Goal: Task Accomplishment & Management: Use online tool/utility

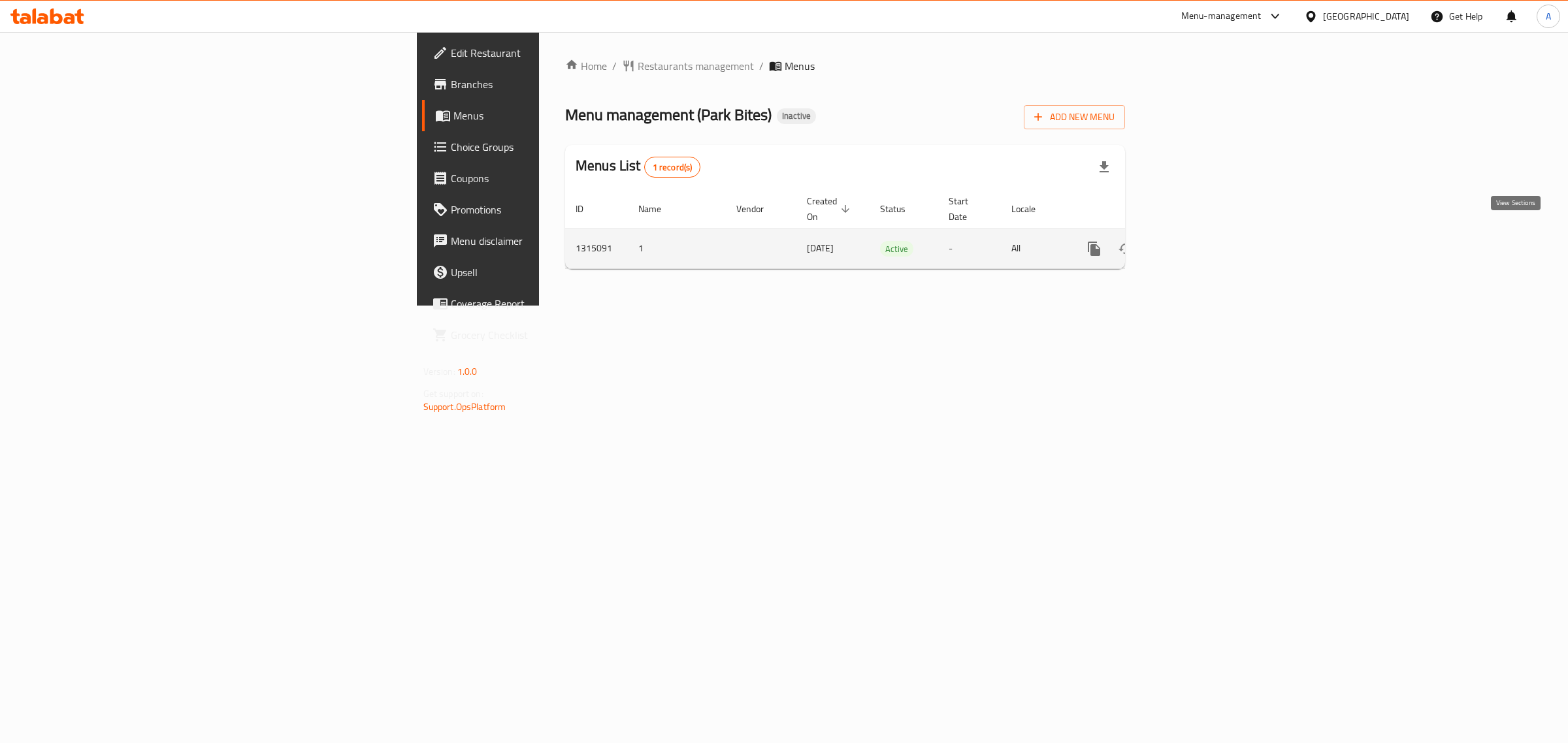
click at [1196, 240] on icon "enhanced table" at bounding box center [1188, 248] width 16 height 16
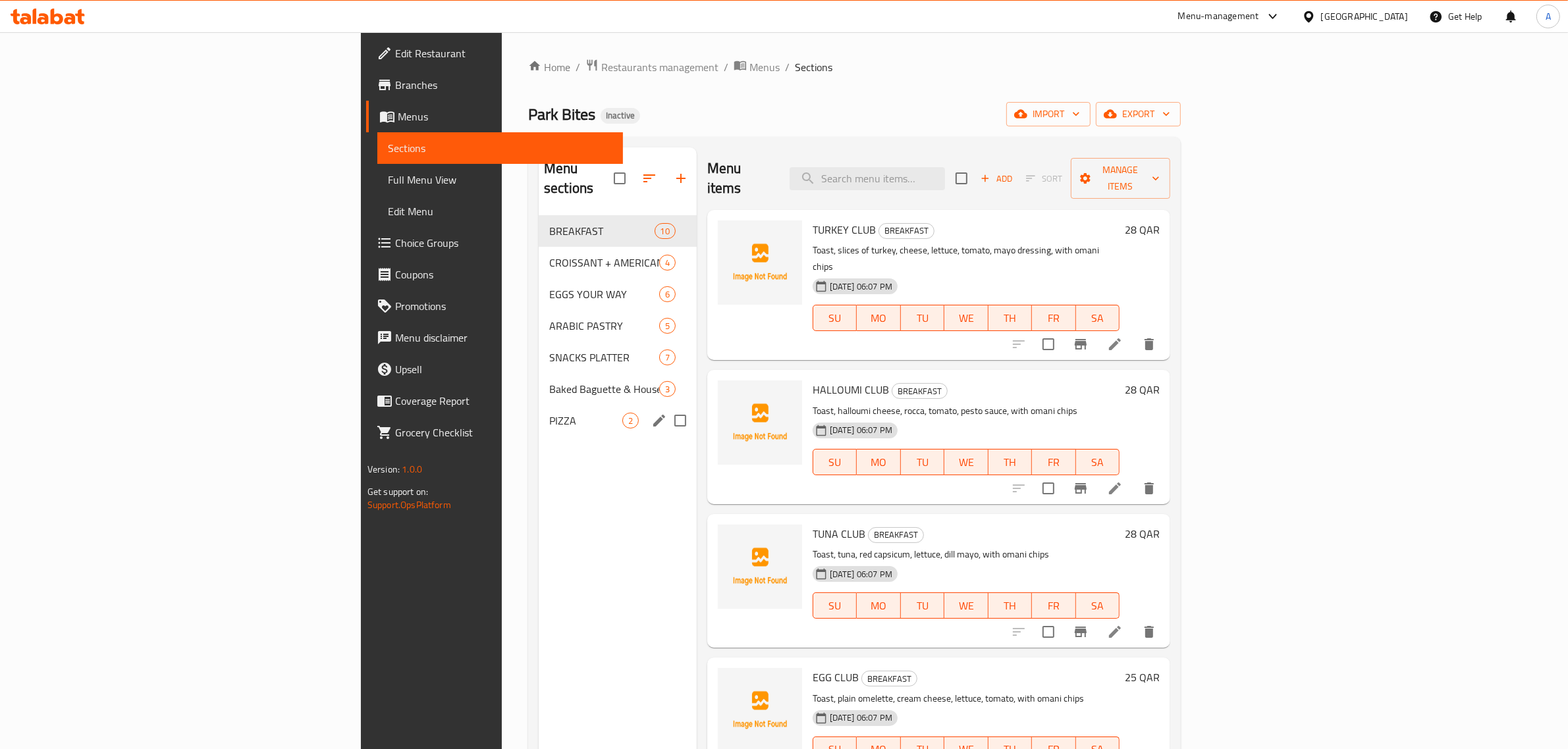
click at [549, 413] on span "PIZZA" at bounding box center [586, 421] width 73 height 16
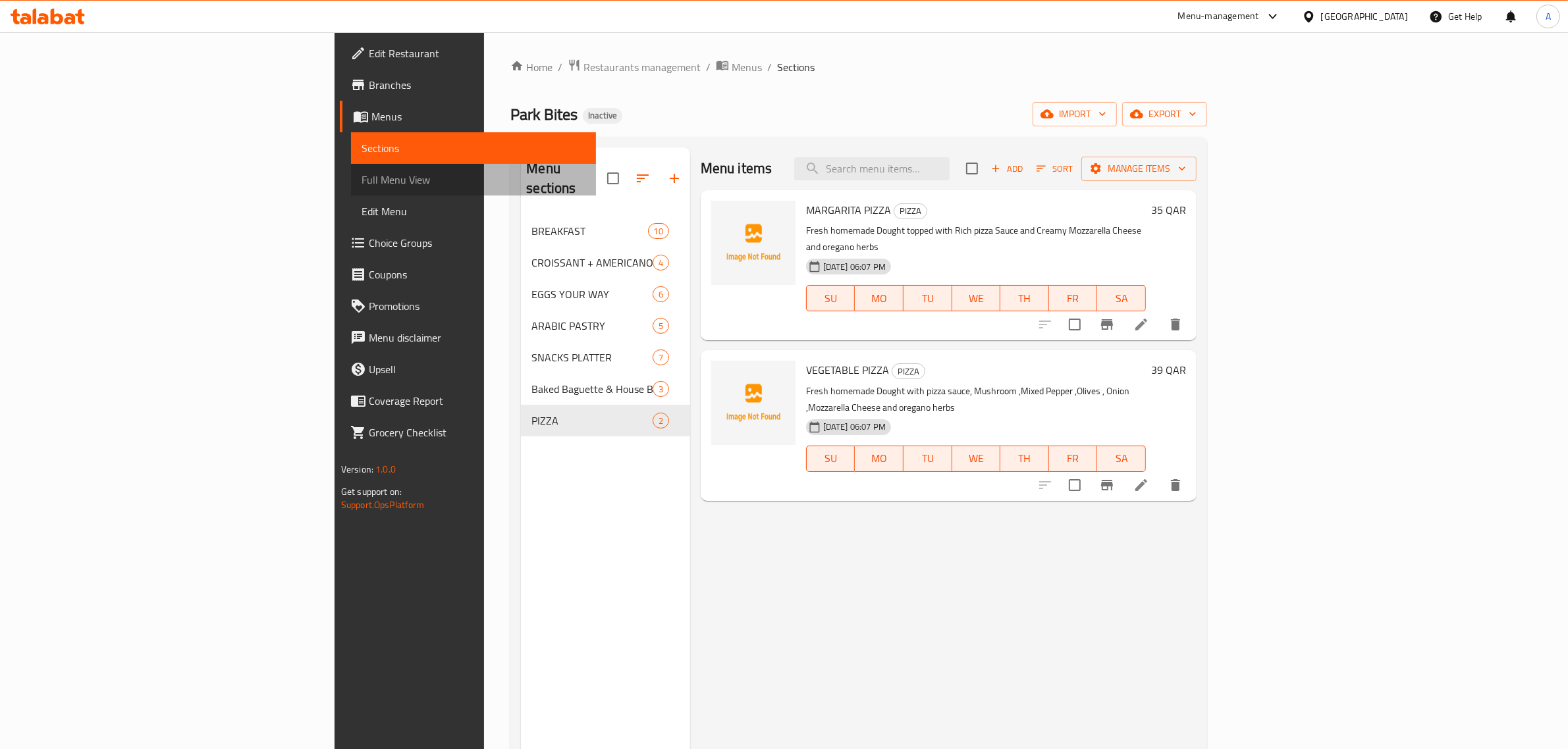
click at [362, 184] on span "Full Menu View" at bounding box center [474, 179] width 225 height 16
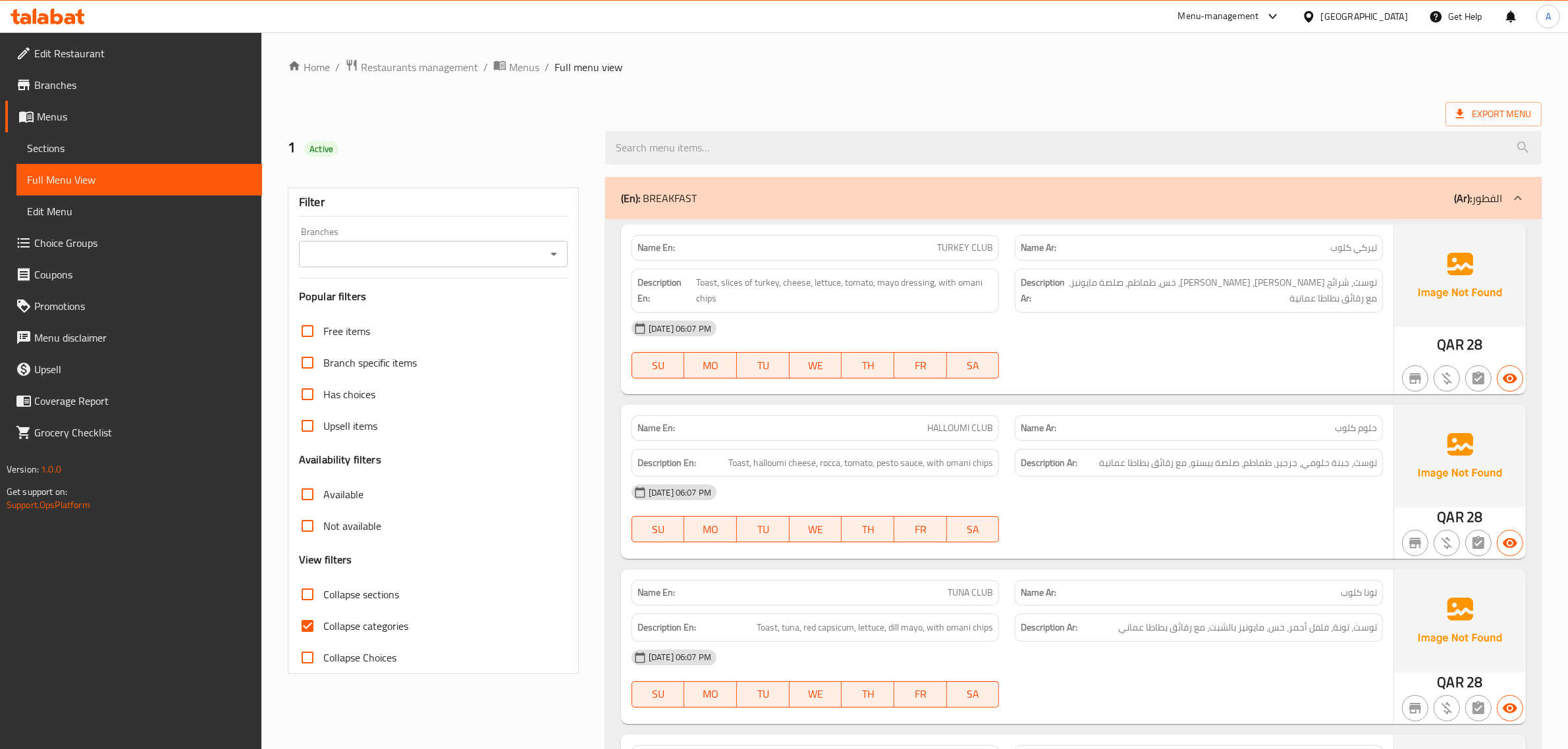
click at [369, 620] on span "Collapse categories" at bounding box center [366, 626] width 85 height 16
click at [323, 620] on input "Collapse categories" at bounding box center [308, 626] width 32 height 32
checkbox input "false"
click at [841, 76] on ol "Home / Restaurants management / Menus / Full menu view" at bounding box center [915, 66] width 1254 height 17
click at [1210, 320] on div "29-09-2025 06:07 PM" at bounding box center [1007, 328] width 767 height 32
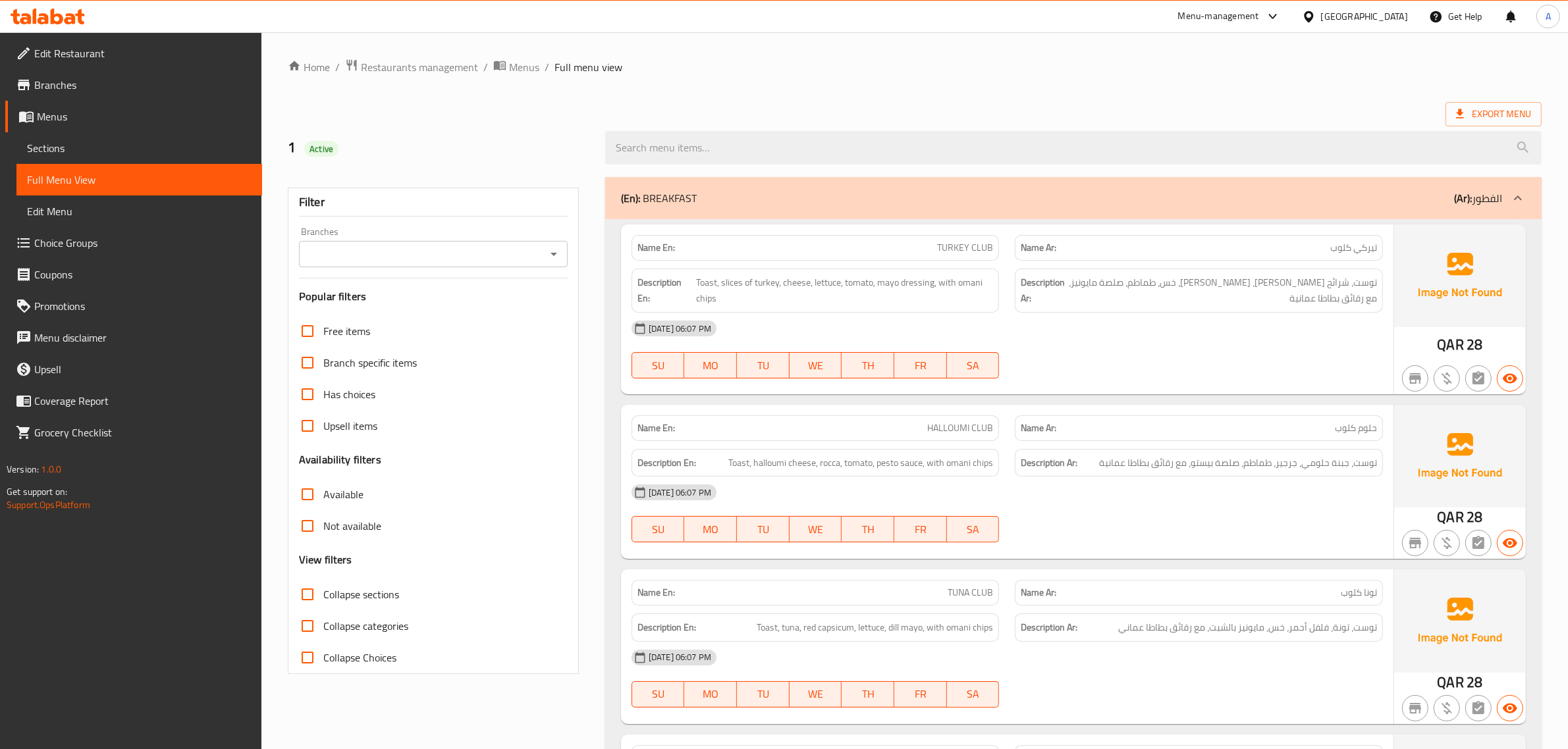
click at [1127, 333] on div "29-09-2025 06:07 PM" at bounding box center [1007, 328] width 767 height 32
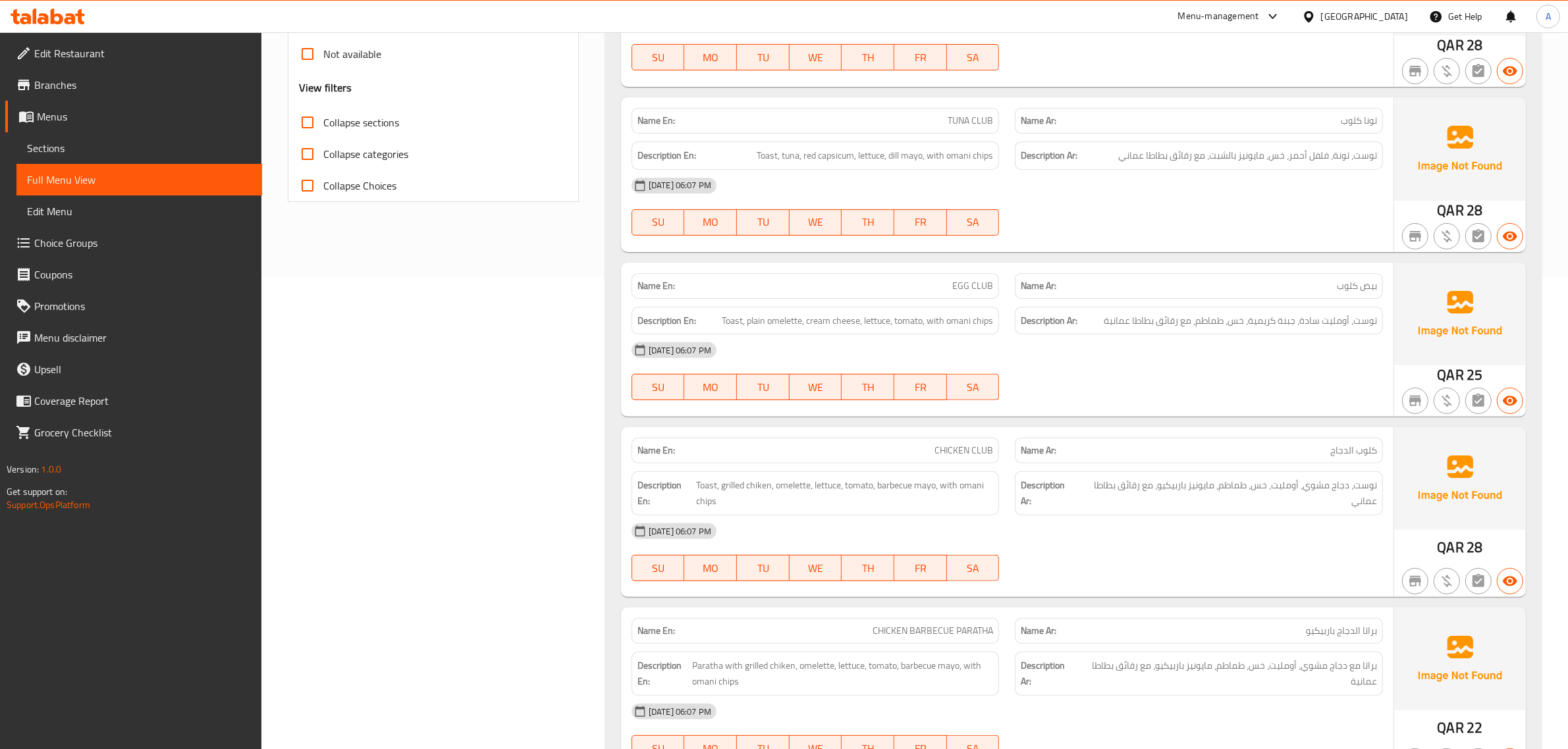
scroll to position [494, 0]
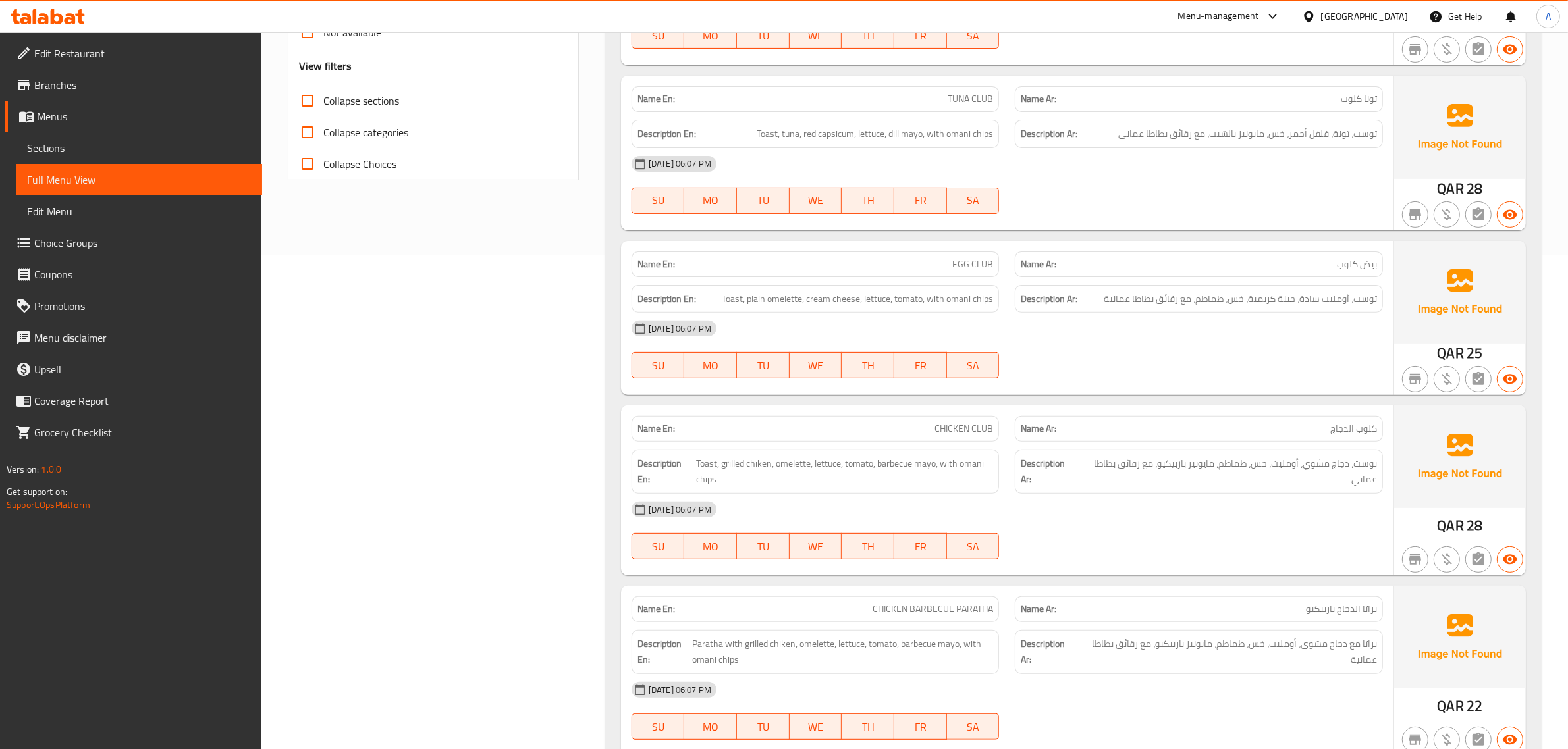
click at [1020, 342] on div "29-09-2025 06:07 PM" at bounding box center [1007, 328] width 767 height 32
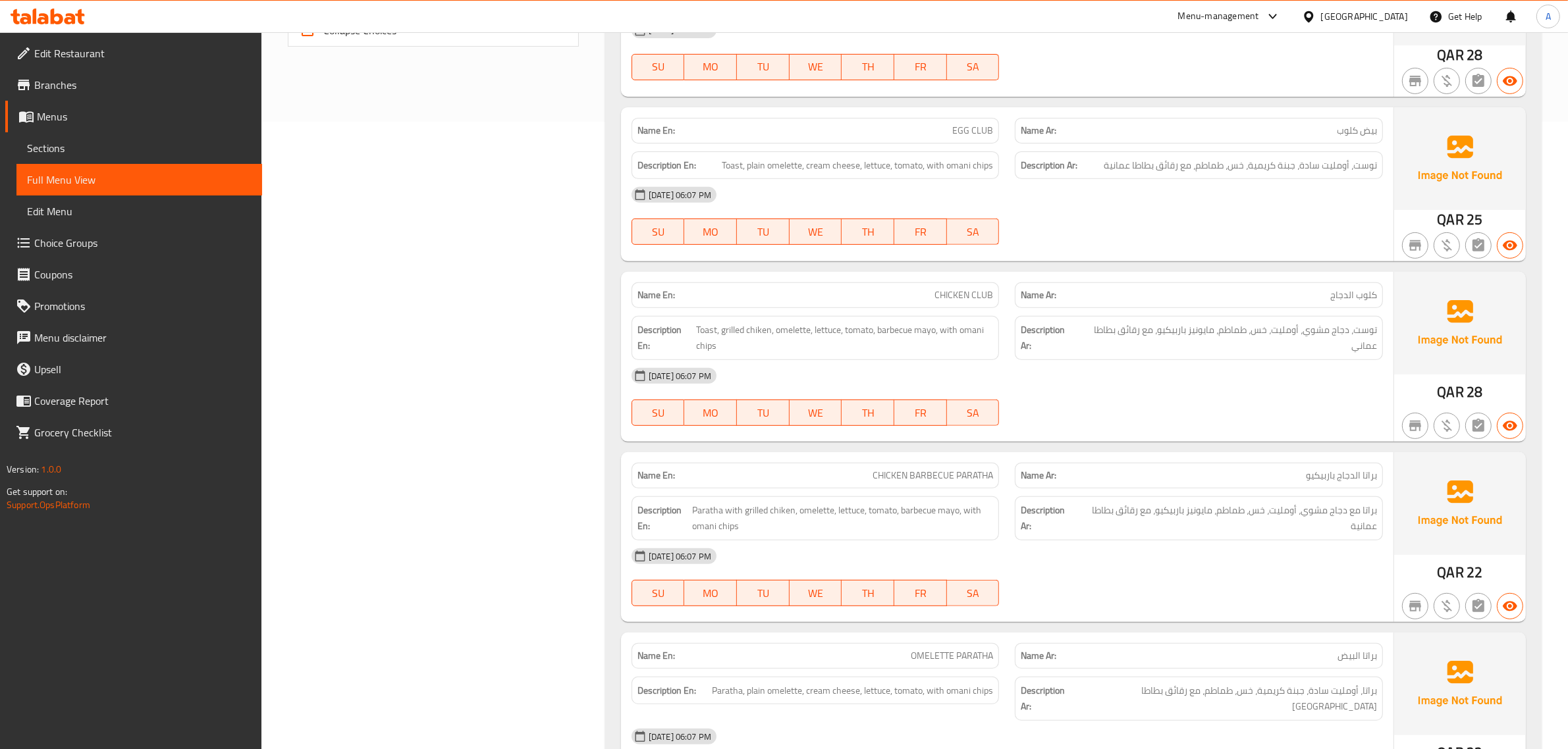
scroll to position [658, 0]
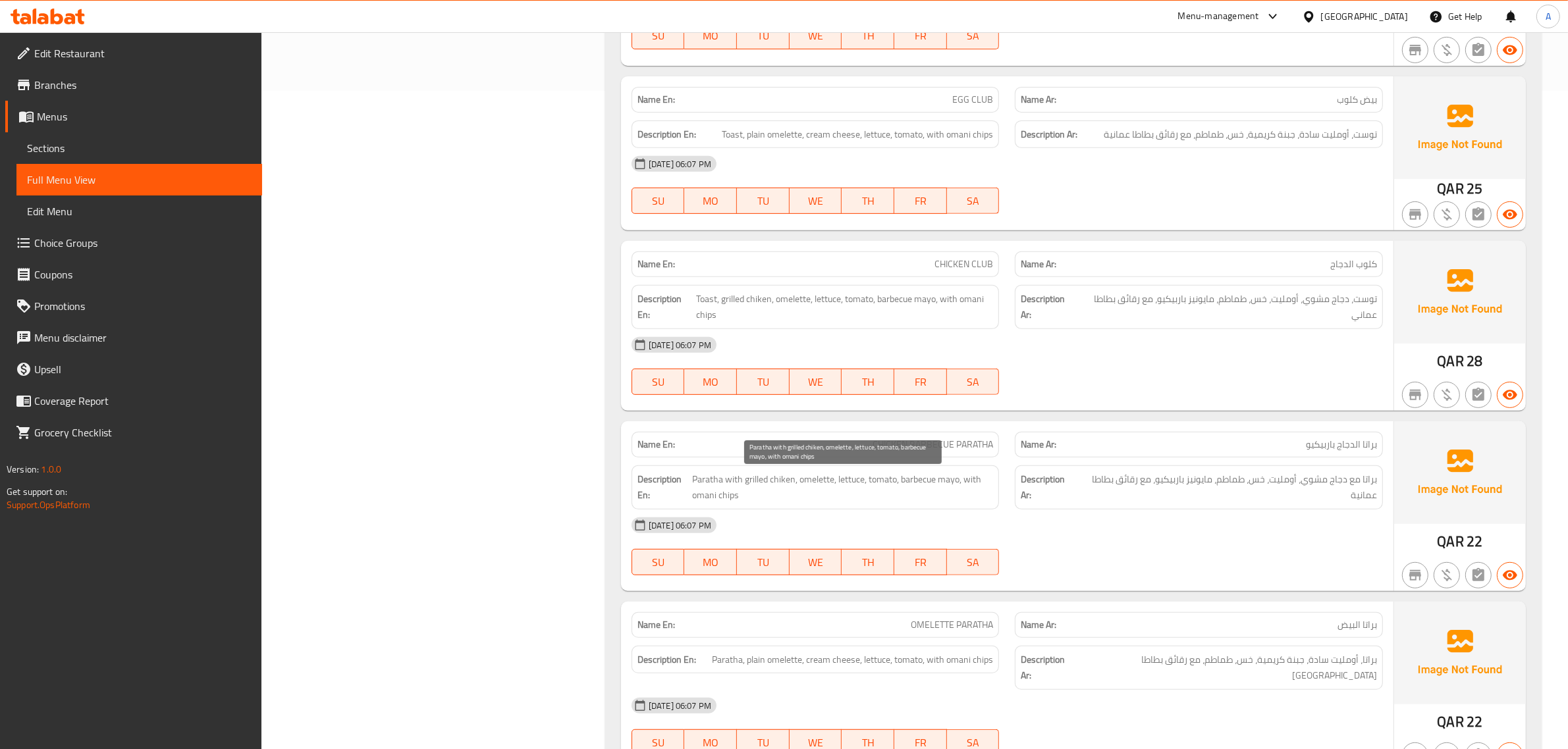
click at [723, 484] on span "Paratha with grilled chiken, omelette, lettuce, tomato, barbecue mayo, with oma…" at bounding box center [842, 487] width 301 height 33
click at [794, 508] on div "Description En: Paratha with grilled chiken, omelette, lettuce, tomato, barbecu…" at bounding box center [815, 487] width 368 height 44
click at [707, 493] on span "Paratha with grilled chiken, omelette, lettuce, tomato, barbecue mayo, with oma…" at bounding box center [842, 487] width 301 height 33
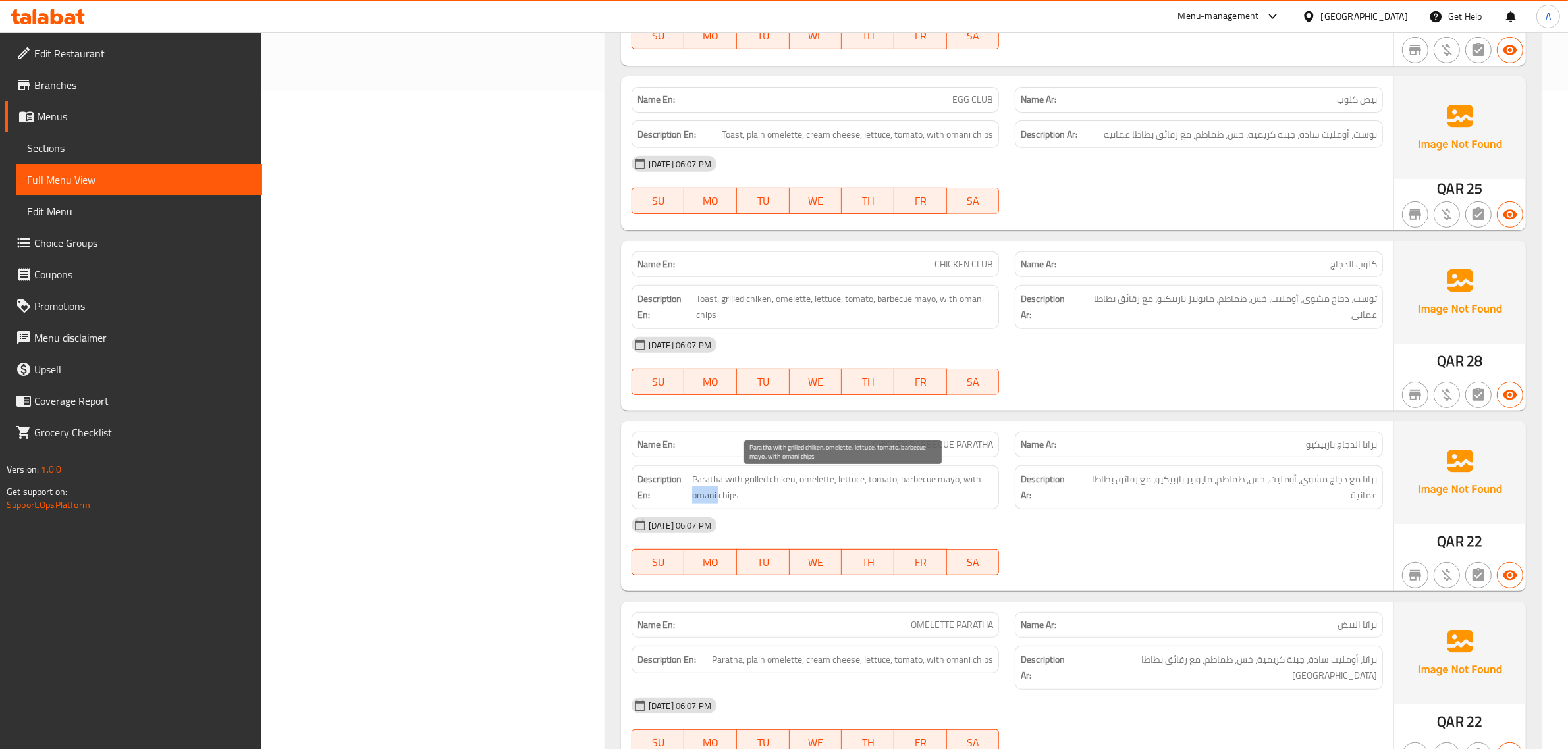
click at [707, 493] on span "Paratha with grilled chiken, omelette, lettuce, tomato, barbecue mayo, with oma…" at bounding box center [842, 487] width 301 height 33
click at [774, 506] on div "Description En: Paratha with grilled chiken, omelette, lettuce, tomato, barbecu…" at bounding box center [815, 487] width 368 height 44
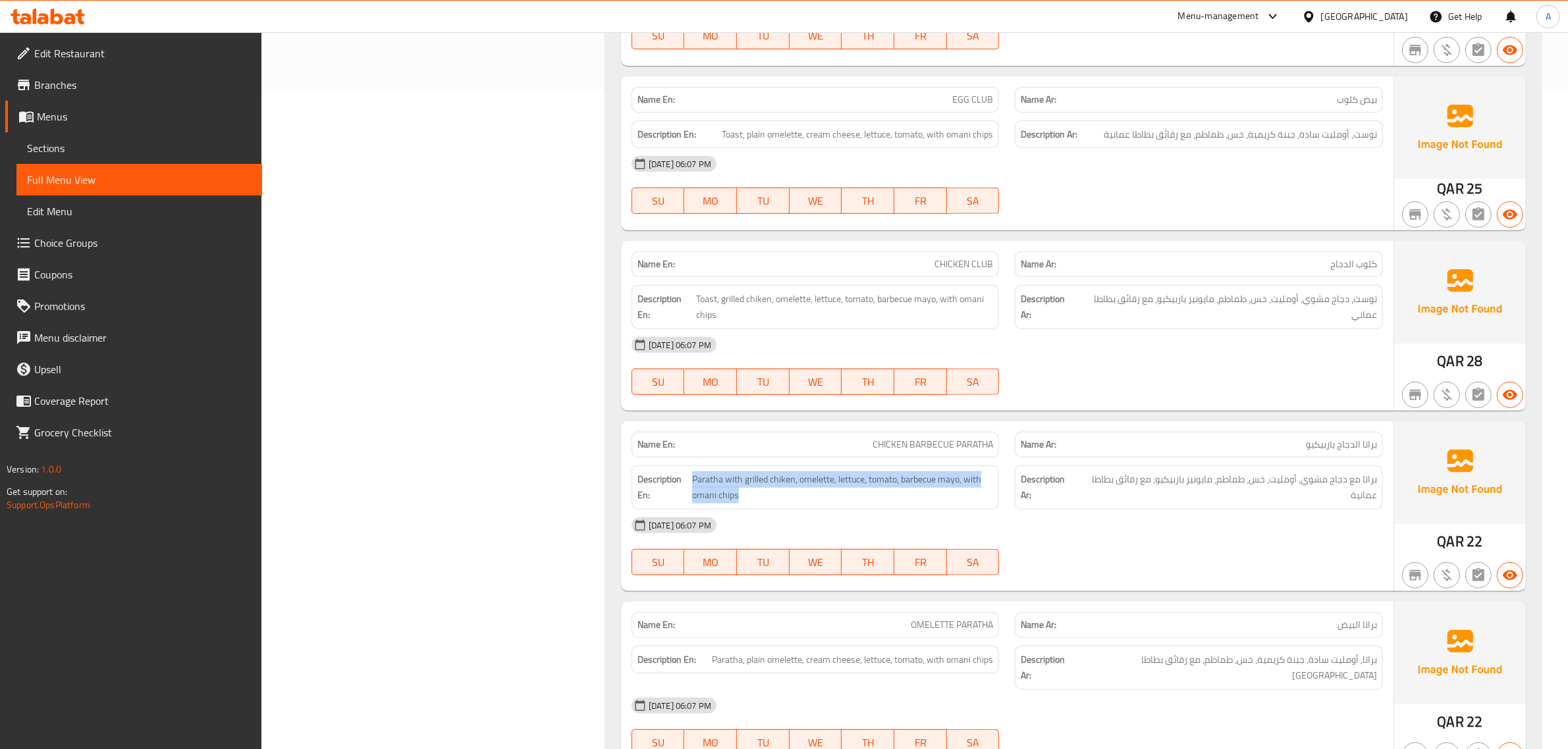
click at [774, 506] on div "Description En: Paratha with grilled chiken, omelette, lettuce, tomato, barbecu…" at bounding box center [815, 487] width 368 height 44
click at [771, 502] on span "Paratha with grilled chiken, omelette, lettuce, tomato, barbecue mayo, with oma…" at bounding box center [842, 487] width 301 height 33
click at [771, 489] on span "Paratha with grilled chiken, omelette, lettuce, tomato, barbecue mayo, with oma…" at bounding box center [842, 487] width 301 height 33
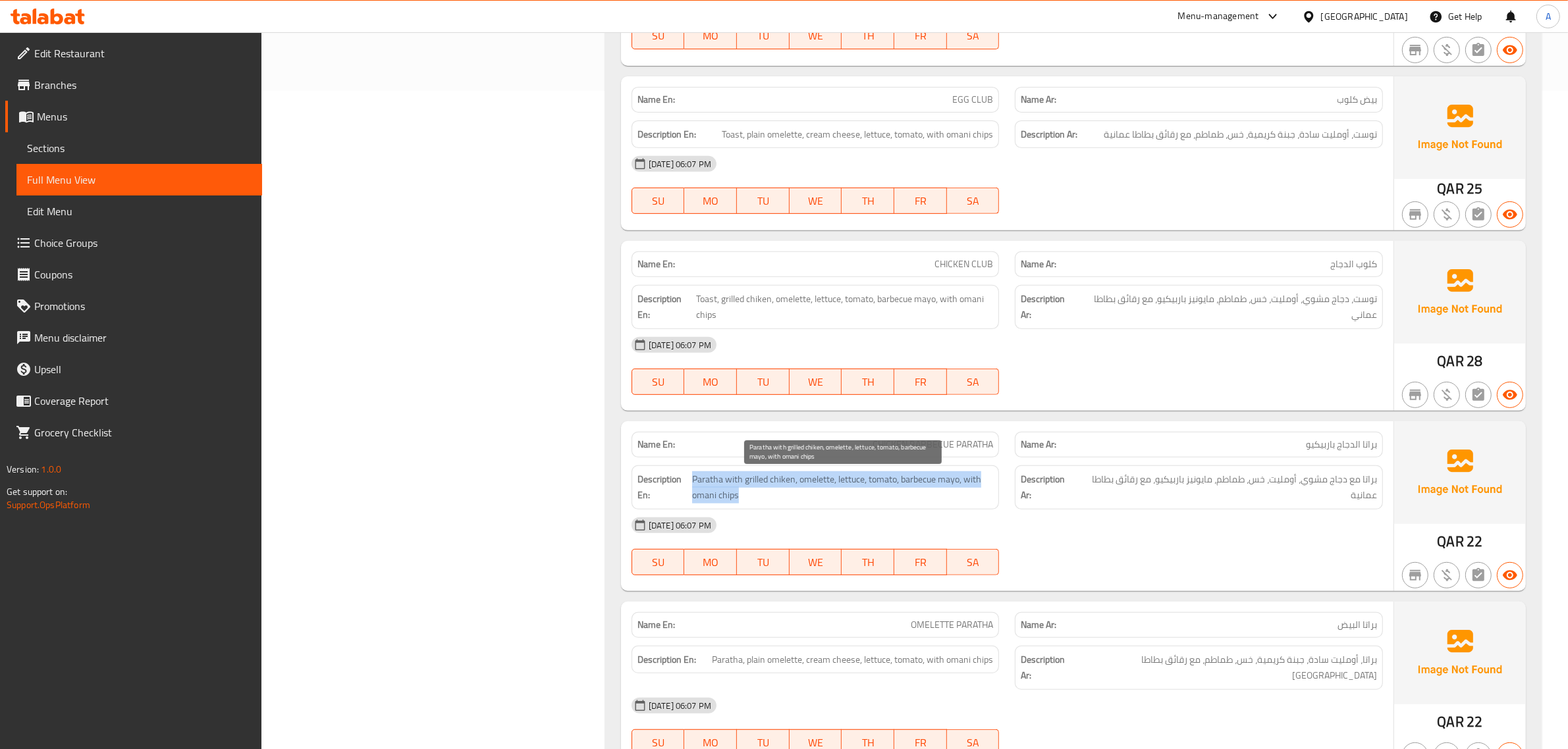
click at [771, 489] on span "Paratha with grilled chiken, omelette, lettuce, tomato, barbecue mayo, with oma…" at bounding box center [842, 487] width 301 height 33
click at [782, 499] on span "Paratha with grilled chiken, omelette, lettuce, tomato, barbecue mayo, with oma…" at bounding box center [842, 487] width 301 height 33
click at [929, 508] on div "Description En: Paratha with grilled chiken, omelette, lettuce, tomato, barbecu…" at bounding box center [815, 487] width 368 height 44
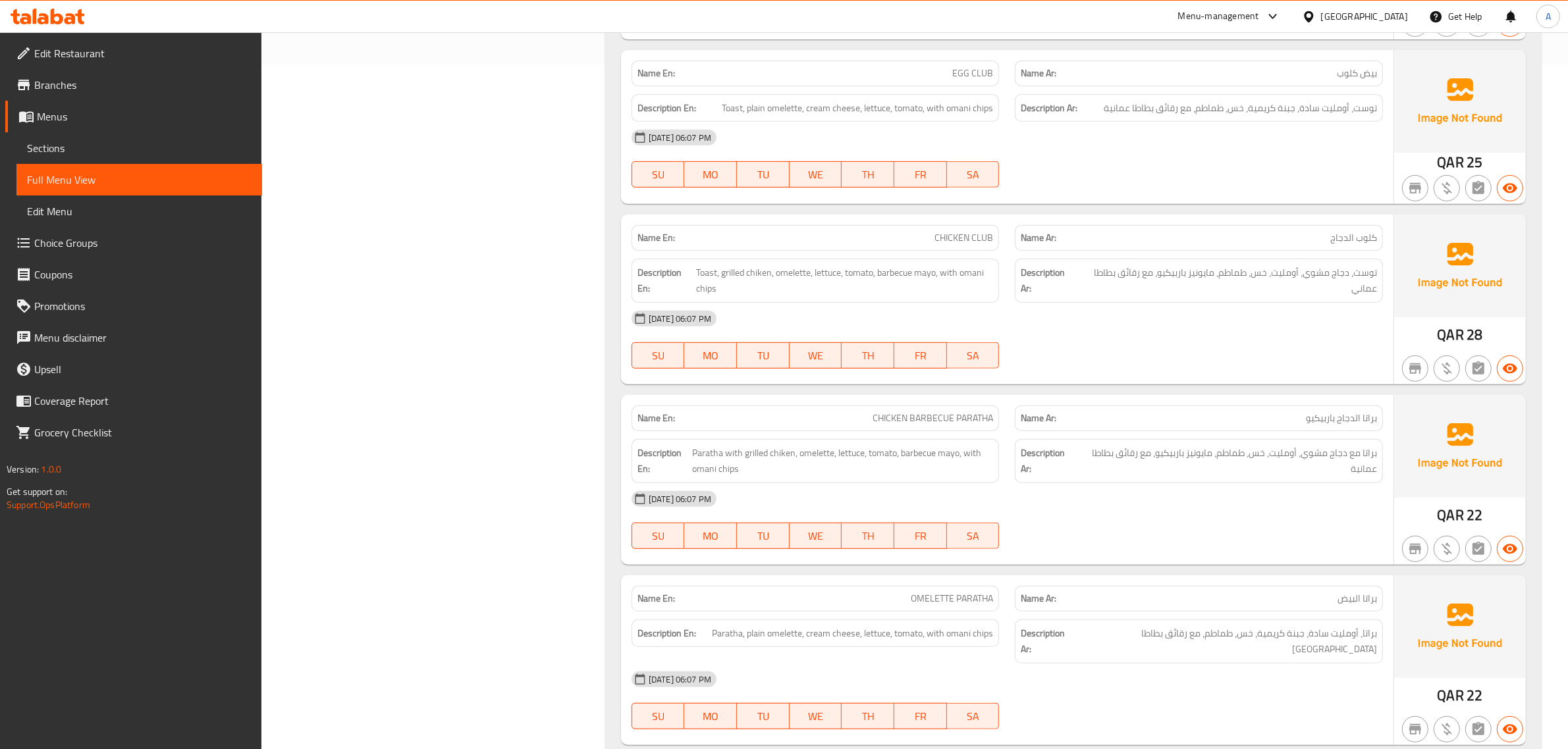
scroll to position [740, 0]
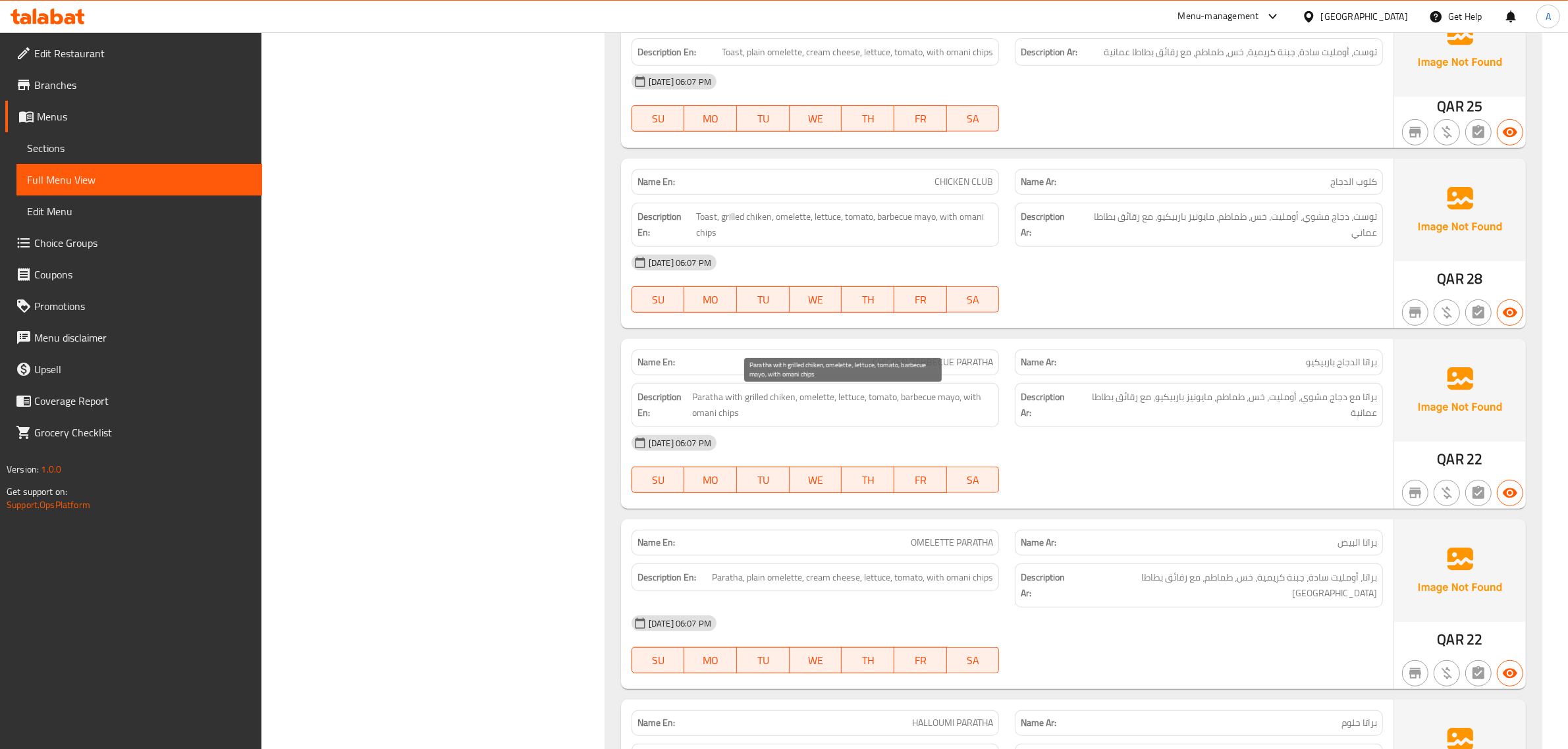
click at [892, 401] on span "Paratha with grilled chiken, omelette, lettuce, tomato, barbecue mayo, with oma…" at bounding box center [842, 405] width 301 height 33
click at [904, 443] on div "29-09-2025 06:07 PM" at bounding box center [1007, 443] width 767 height 32
click at [1006, 443] on div "29-09-2025 06:07 PM" at bounding box center [1007, 443] width 767 height 32
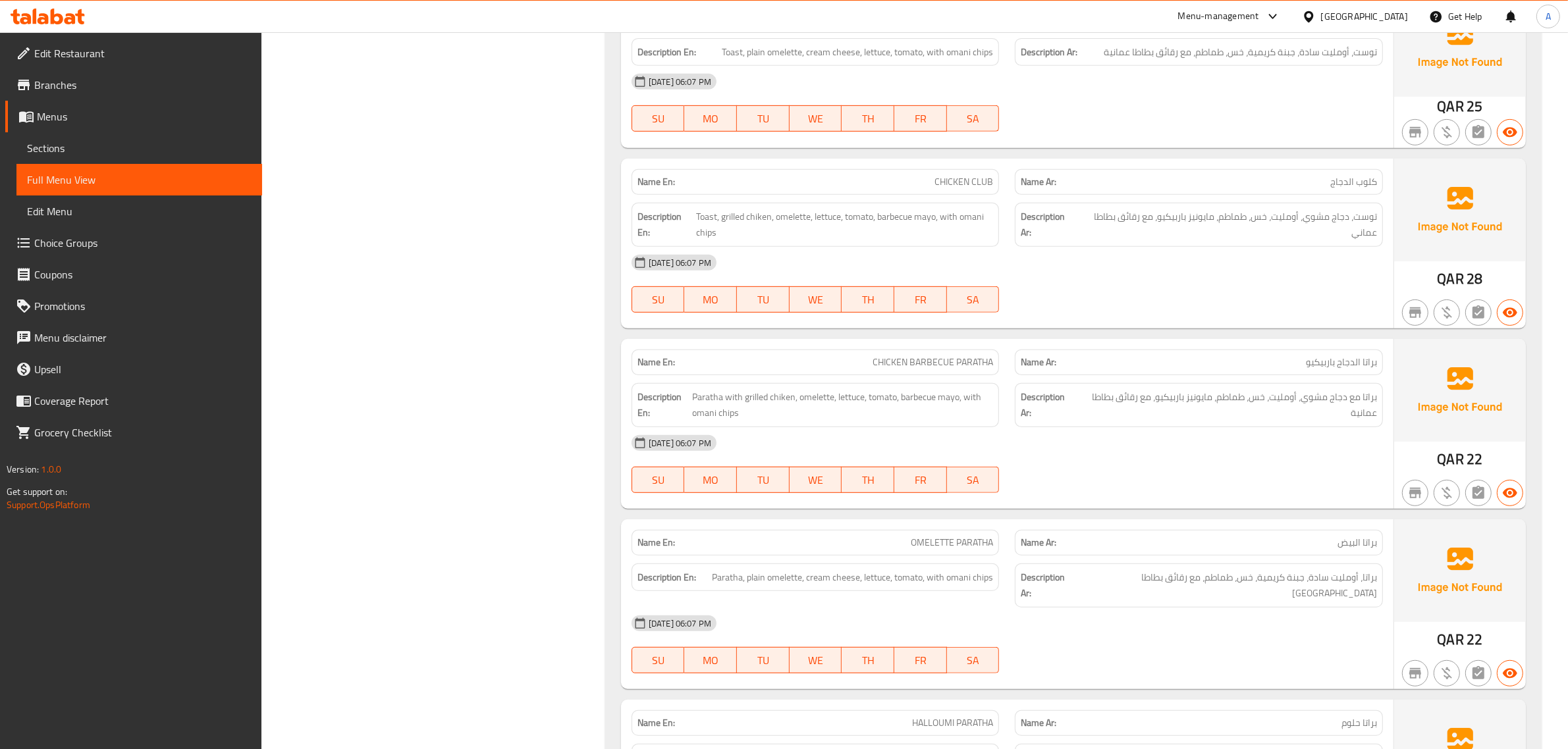
click at [1002, 408] on div "Description En: Paratha with grilled chiken, omelette, lettuce, tomato, barbecu…" at bounding box center [815, 405] width 384 height 60
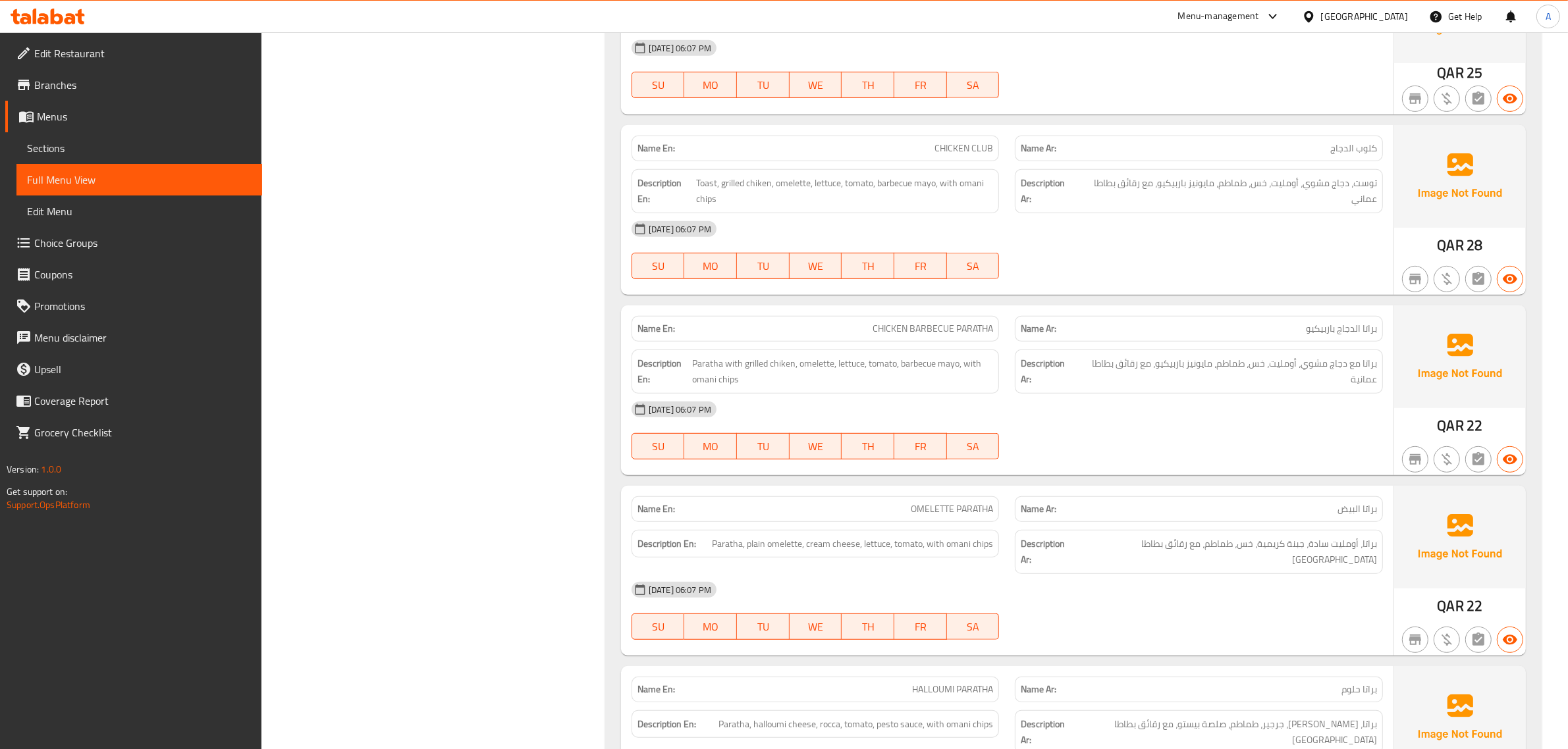
scroll to position [905, 0]
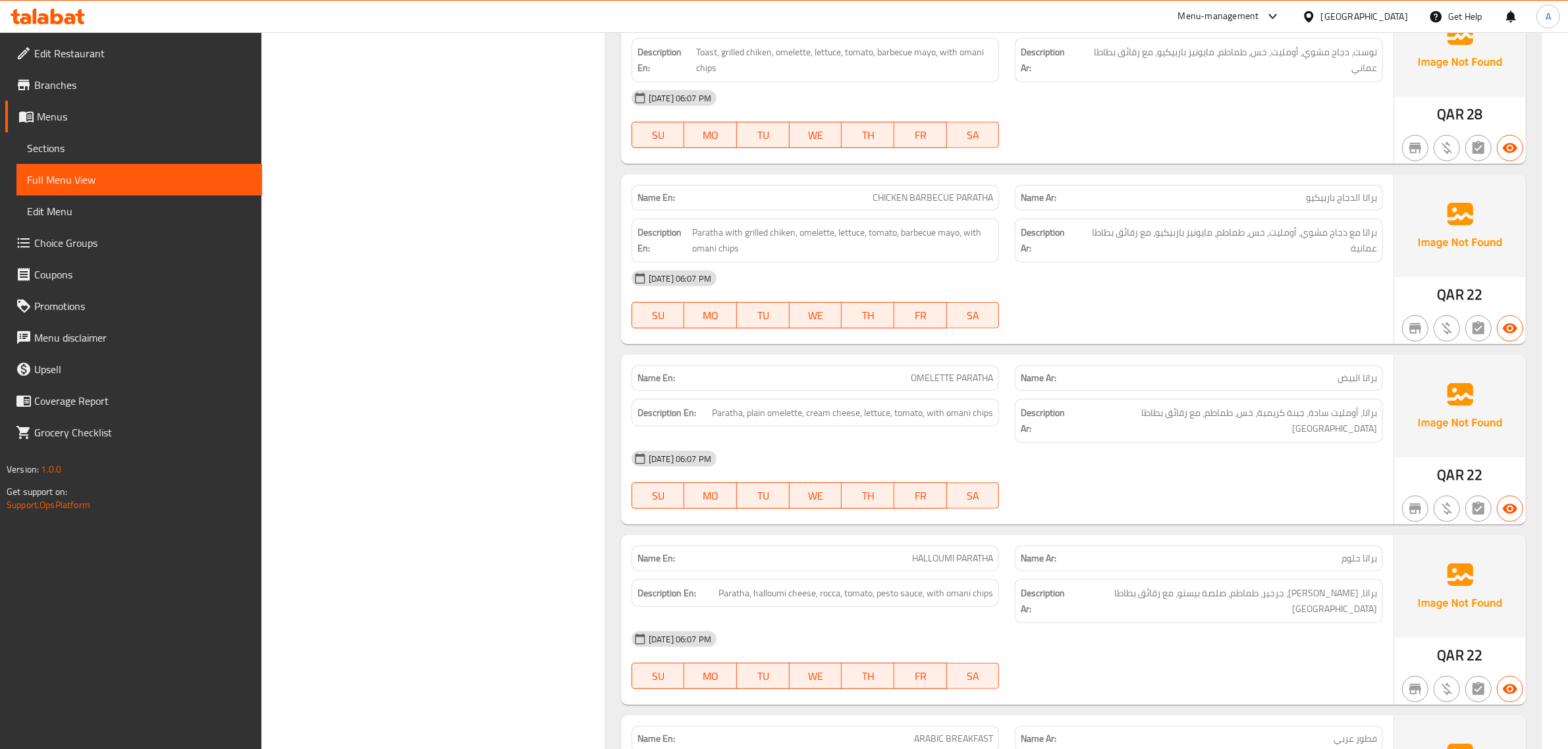
click at [1004, 392] on div "Name En: OMELETTE PARATHA" at bounding box center [815, 378] width 384 height 41
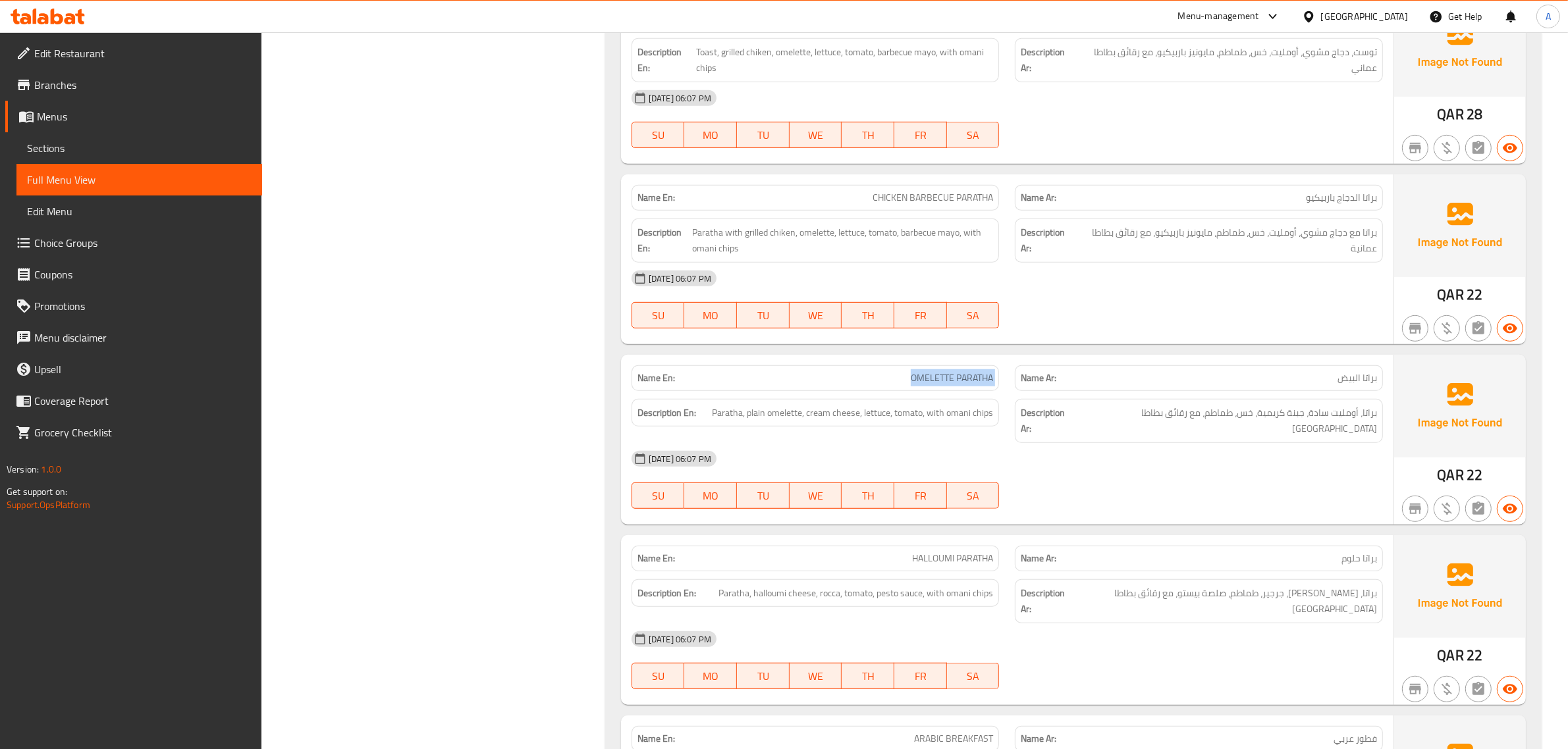
click at [1004, 392] on div "Name En: OMELETTE PARATHA" at bounding box center [815, 378] width 384 height 41
click at [1005, 405] on div "Description En: Paratha, plain omelette, cream cheese, lettuce, tomato, with om…" at bounding box center [815, 421] width 384 height 60
click at [1002, 398] on div "Description En: Paratha, plain omelette, cream cheese, lettuce, tomato, with om…" at bounding box center [815, 421] width 384 height 60
click at [1008, 393] on div "Description Ar: براتا، أومليت سادة، جبنة كريمية، خس، طماطم، مع رقائق بطاطا عمان" at bounding box center [1198, 421] width 384 height 60
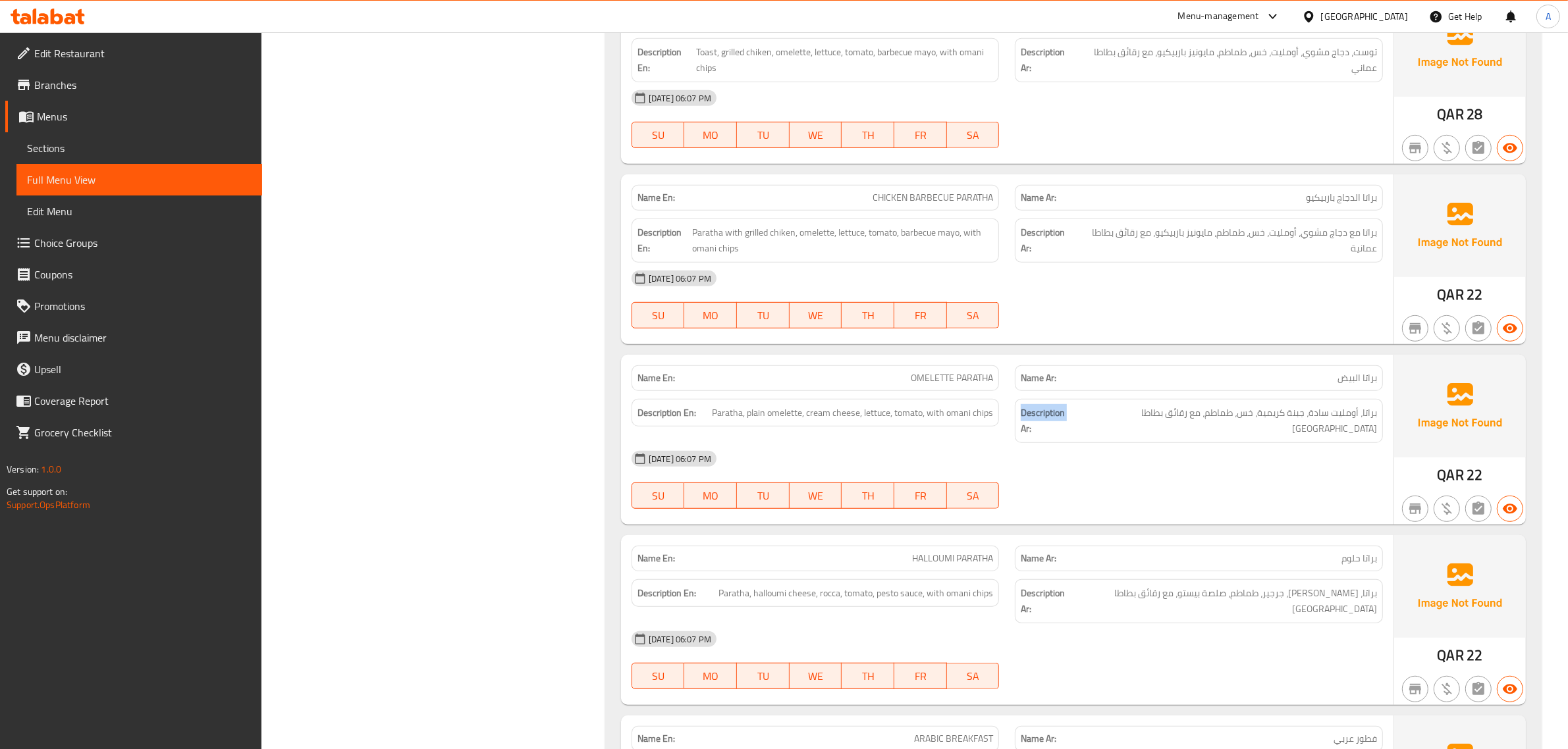
click at [1008, 393] on div "Description Ar: براتا، أومليت سادة، جبنة كريمية، خس، طماطم، مع رقائق بطاطا عمان" at bounding box center [1198, 421] width 384 height 60
click at [1007, 403] on div "Description Ar: براتا، أومليت سادة، جبنة كريمية، خس، طماطم، مع رقائق بطاطا عمان" at bounding box center [1198, 421] width 384 height 60
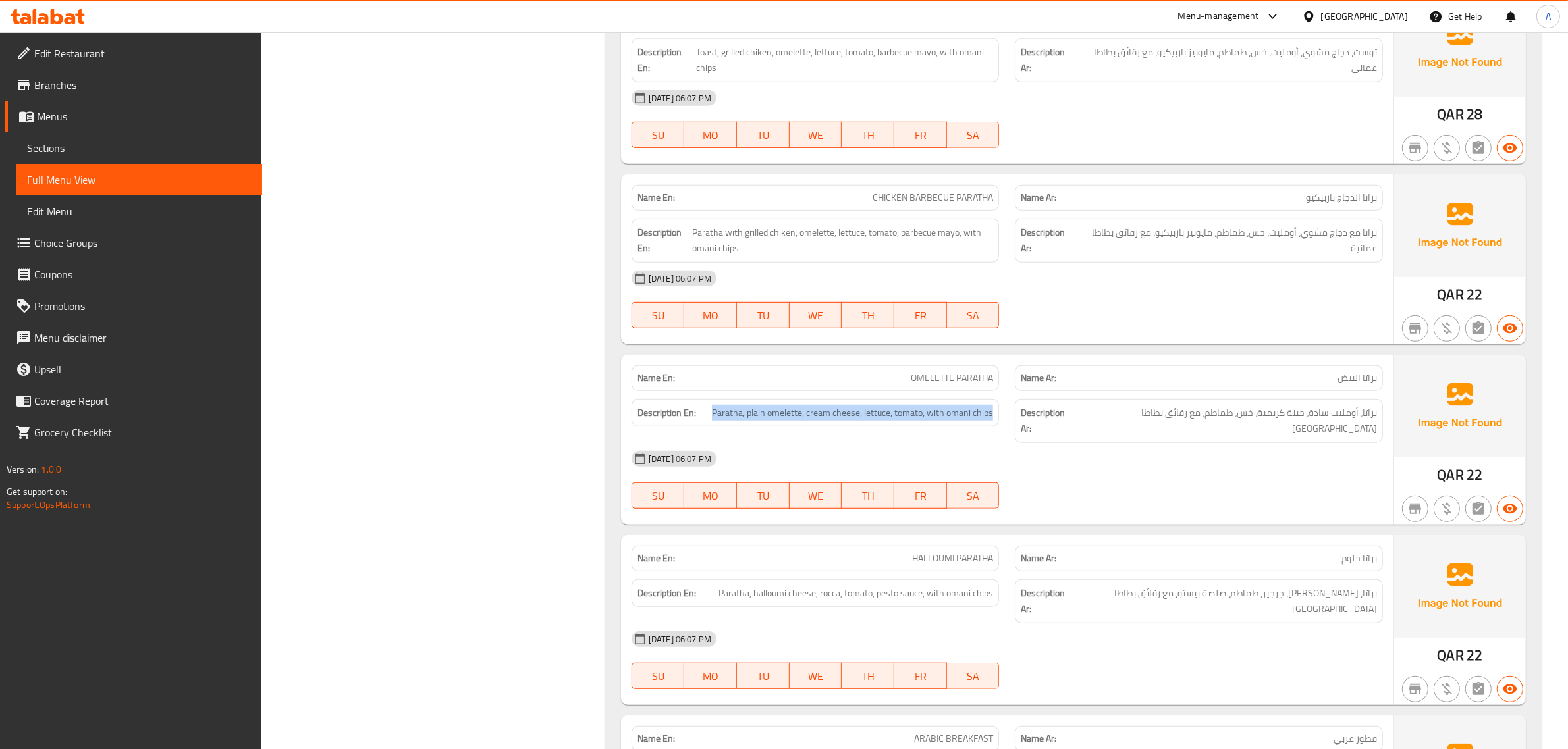
click at [1006, 403] on div "Description En: Paratha, plain omelette, cream cheese, lettuce, tomato, with om…" at bounding box center [815, 421] width 384 height 60
click at [1005, 396] on div "Description En: Paratha, plain omelette, cream cheese, lettuce, tomato, with om…" at bounding box center [815, 421] width 384 height 60
click at [1006, 390] on div "Name En: OMELETTE PARATHA" at bounding box center [815, 378] width 384 height 41
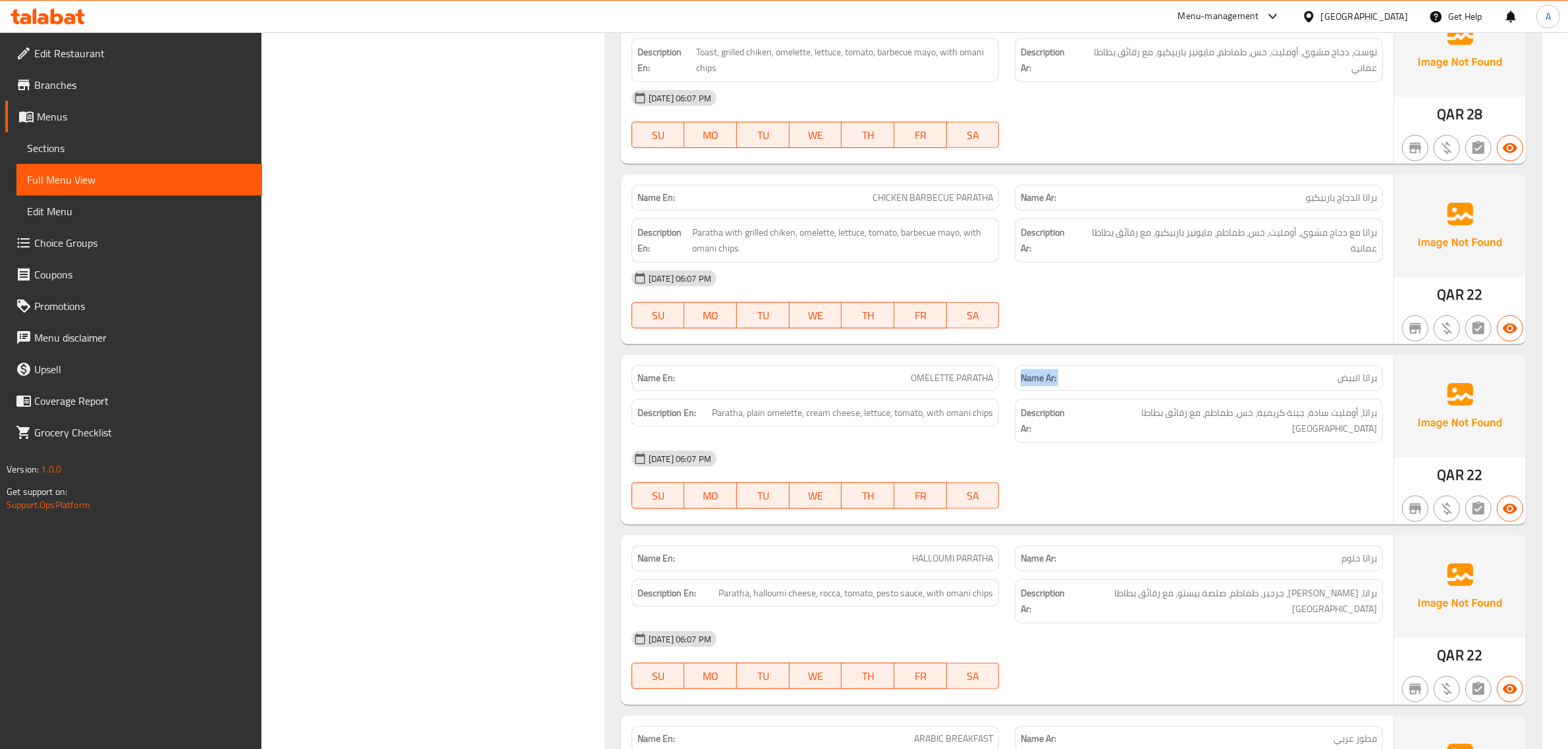
click at [1008, 389] on div "Name Ar: براتا البيض" at bounding box center [1198, 378] width 384 height 41
click at [1010, 405] on div "Description Ar: براتا، أومليت سادة، جبنة كريمية، خس، طماطم، مع رقائق بطاطا عمان" at bounding box center [1198, 421] width 384 height 60
click at [1009, 402] on div "Description Ar: براتا، أومليت سادة، جبنة كريمية، خس، طماطم، مع رقائق بطاطا عمان" at bounding box center [1198, 421] width 384 height 60
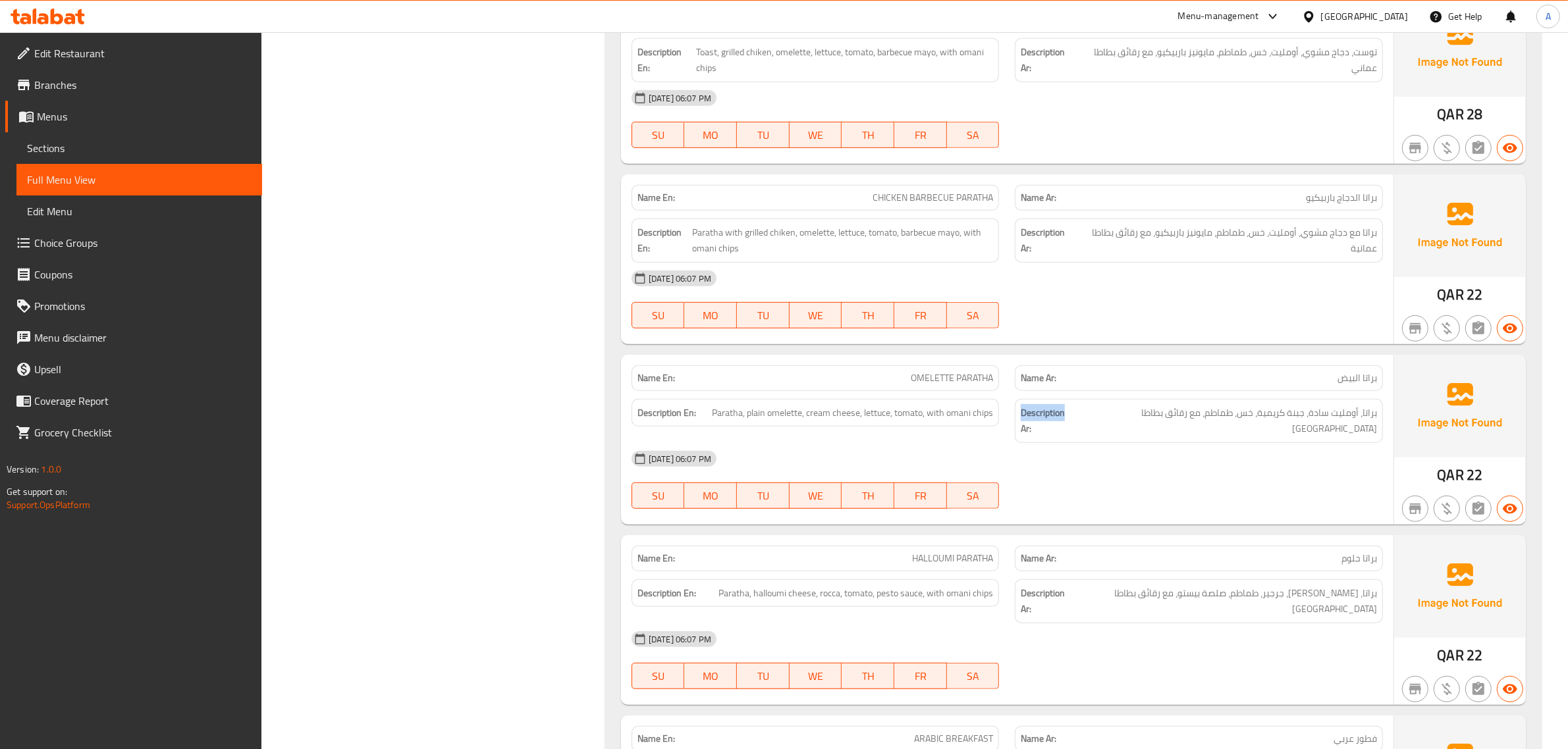
click at [1008, 395] on div "Description Ar: براتا، أومليت سادة، جبنة كريمية، خس، طماطم، مع رقائق بطاطا عمان" at bounding box center [1198, 421] width 384 height 60
click at [1004, 389] on div "Name En: OMELETTE PARATHA" at bounding box center [815, 378] width 384 height 41
click at [1004, 396] on div "Description En: Paratha, plain omelette, cream cheese, lettuce, tomato, with om…" at bounding box center [815, 421] width 384 height 60
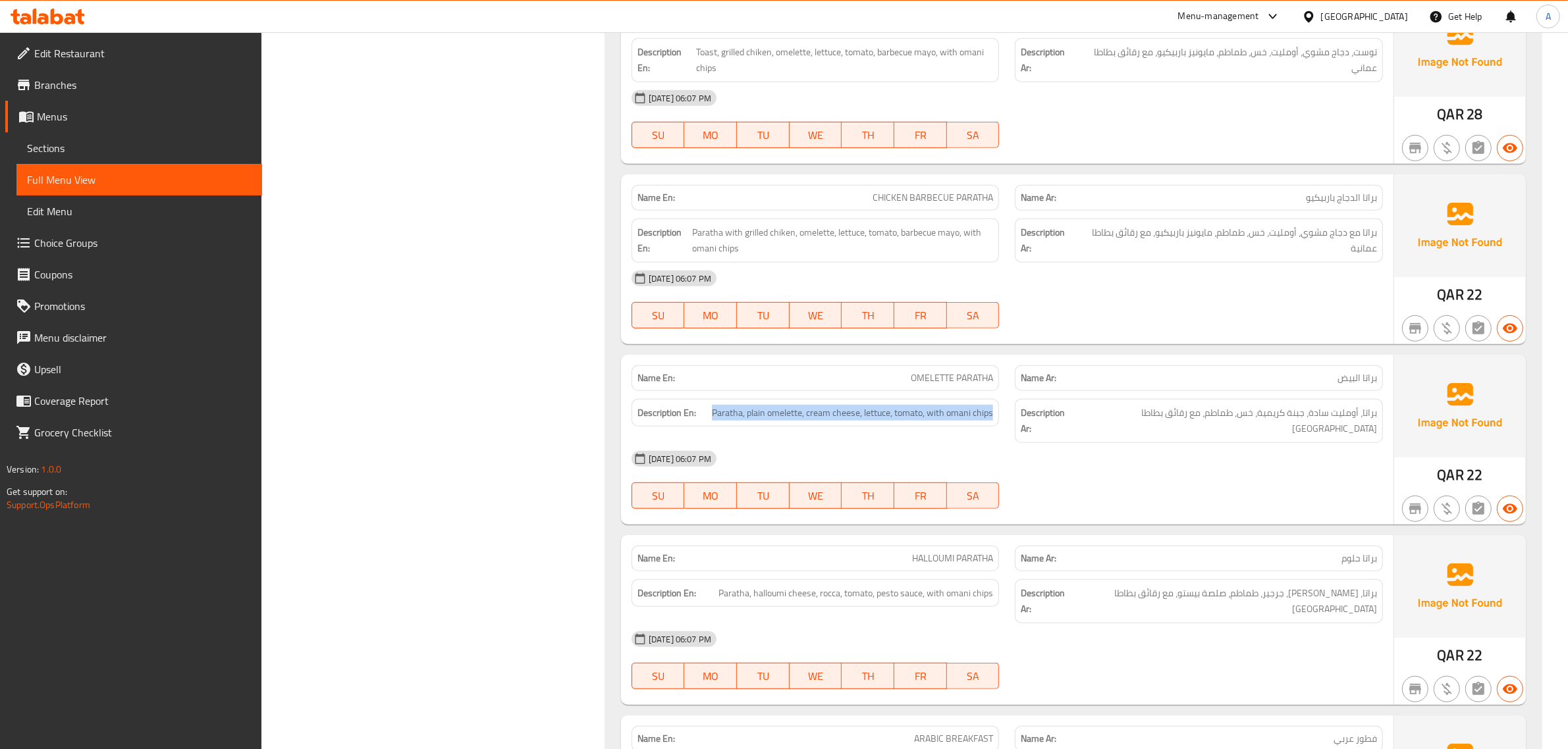
click at [1004, 396] on div "Description En: Paratha, plain omelette, cream cheese, lettuce, tomato, with om…" at bounding box center [815, 421] width 384 height 60
click at [1003, 396] on div "Description En: Paratha, plain omelette, cream cheese, lettuce, tomato, with om…" at bounding box center [815, 421] width 384 height 60
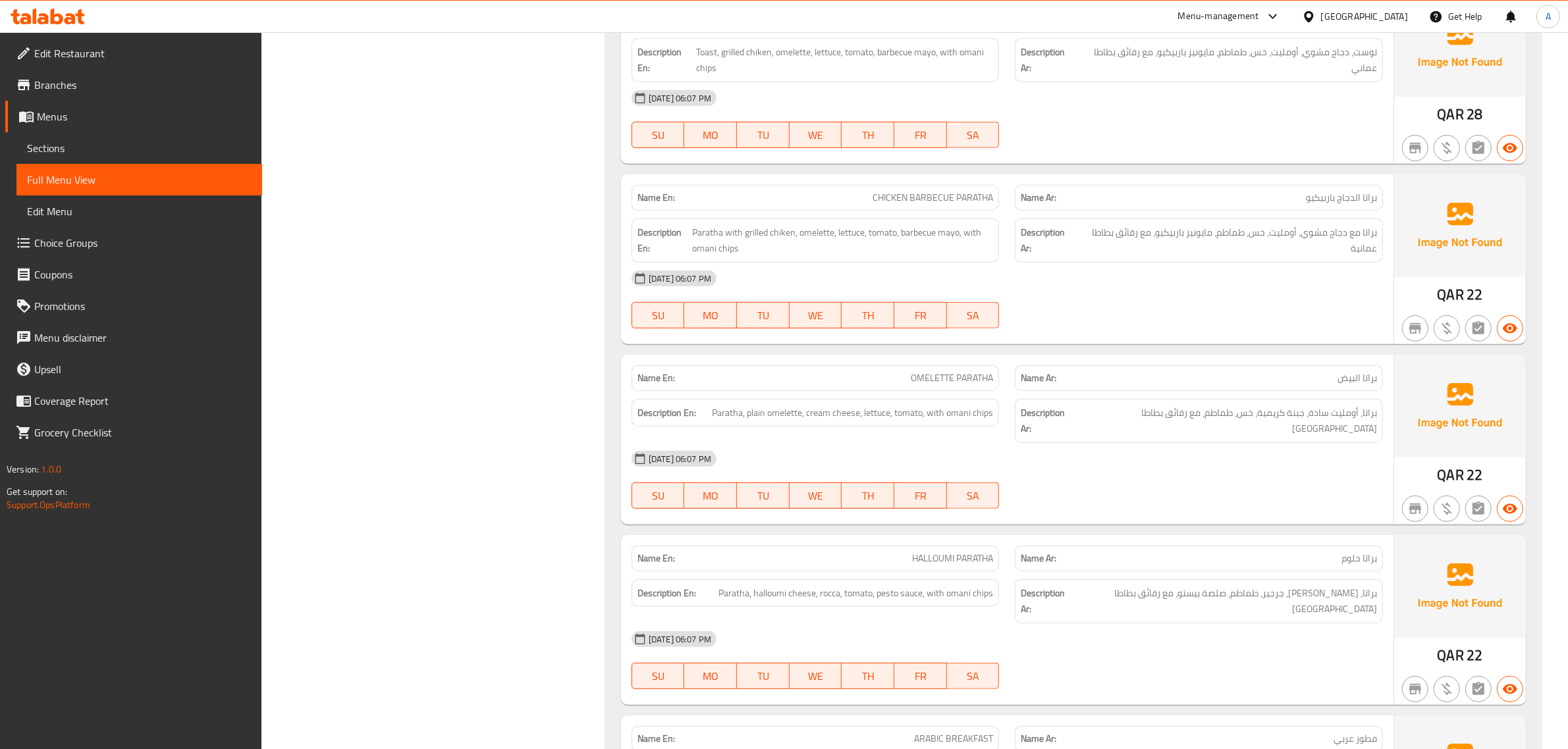
drag, startPoint x: 1003, startPoint y: 391, endPoint x: 1051, endPoint y: 373, distance: 51.3
click at [1009, 390] on div "Name En: OMELETTE PARATHA Name Ar: براتا البيض" at bounding box center [1007, 378] width 767 height 41
drag, startPoint x: 1319, startPoint y: 417, endPoint x: 1354, endPoint y: 418, distance: 35.0
click at [1354, 418] on span "براتا، أومليت سادة، جبنة كريمية، خس، طماطم، مع رقائق بطاطا عمان" at bounding box center [1227, 421] width 301 height 33
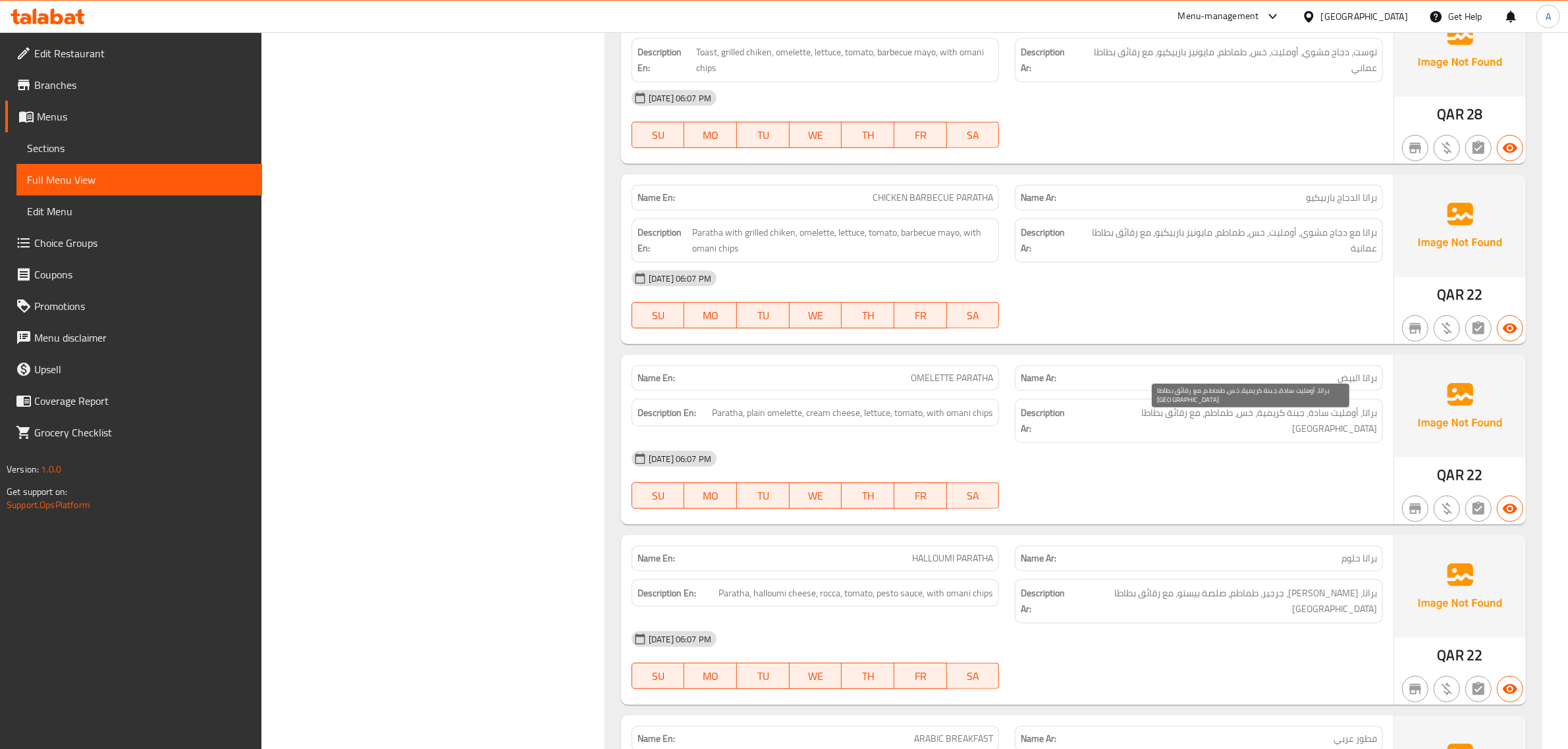
click at [1318, 417] on span "براتا، أومليت سادة، جبنة كريمية، خس، طماطم، مع رقائق بطاطا عمان" at bounding box center [1227, 421] width 301 height 33
drag, startPoint x: 1318, startPoint y: 417, endPoint x: 1362, endPoint y: 417, distance: 44.0
click at [1362, 417] on span "براتا، أومليت سادة، جبنة كريمية، خس، طماطم، مع رقائق بطاطا عمان" at bounding box center [1227, 421] width 301 height 33
click at [1325, 426] on div "Description Ar: براتا، أومليت سادة، جبنة كريمية، خس، طماطم، مع رقائق بطاطا عمان" at bounding box center [1198, 421] width 368 height 44
click at [1104, 448] on div "29-09-2025 06:07 PM" at bounding box center [1007, 458] width 767 height 32
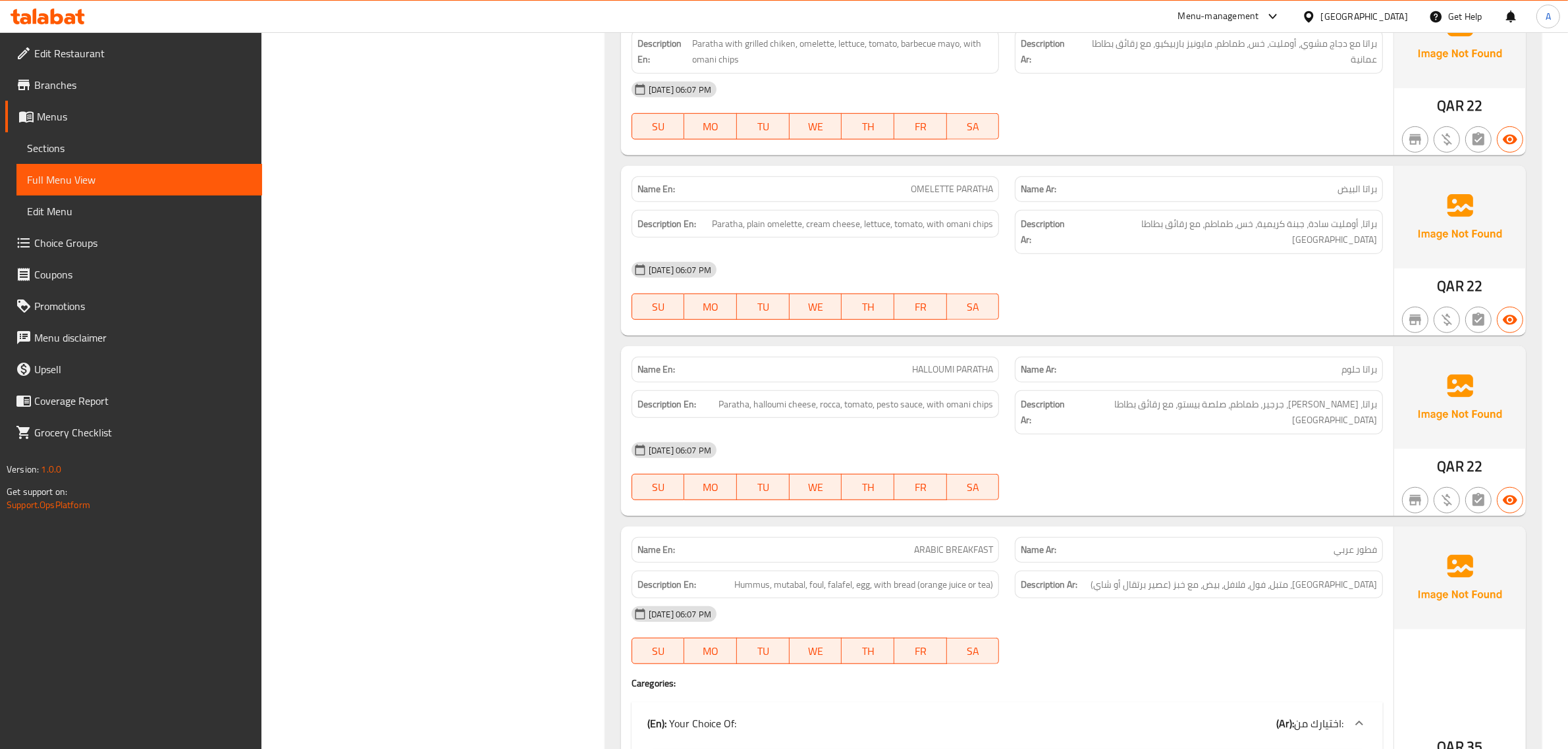
scroll to position [1152, 0]
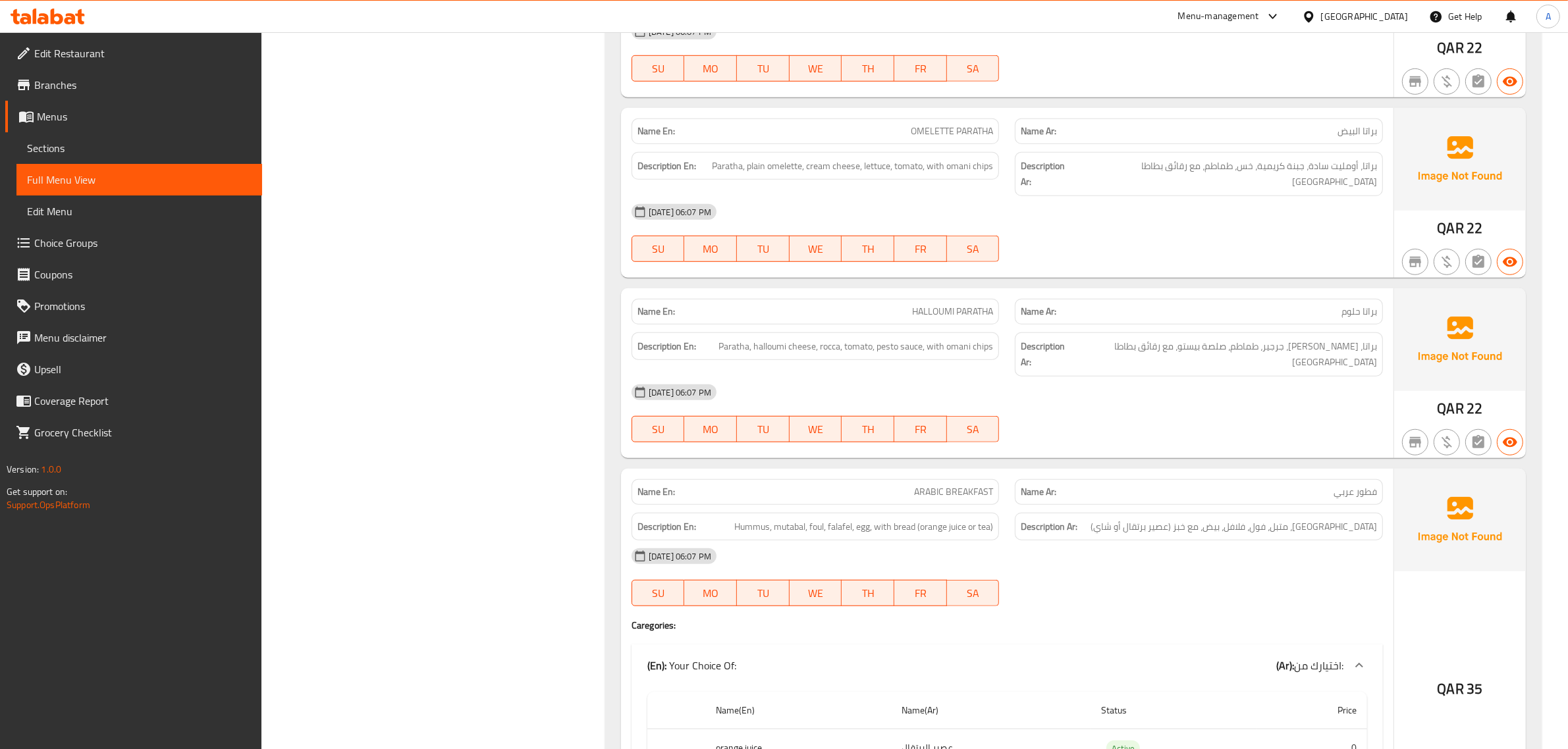
click at [1012, 540] on div "29-09-2025 06:07 PM" at bounding box center [1007, 556] width 767 height 32
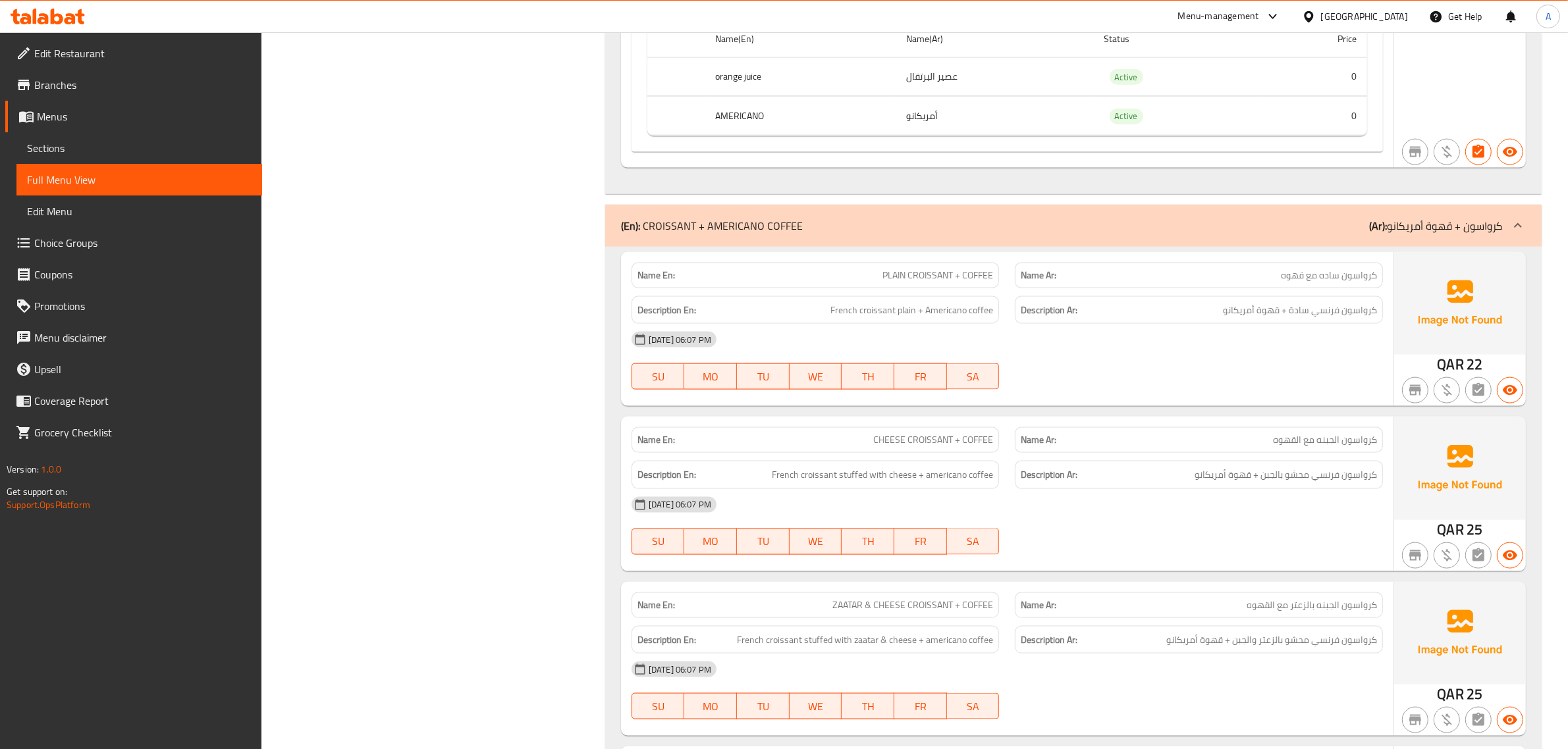
scroll to position [2221, 0]
click at [1237, 322] on div "29-09-2025 06:07 PM" at bounding box center [1007, 338] width 767 height 32
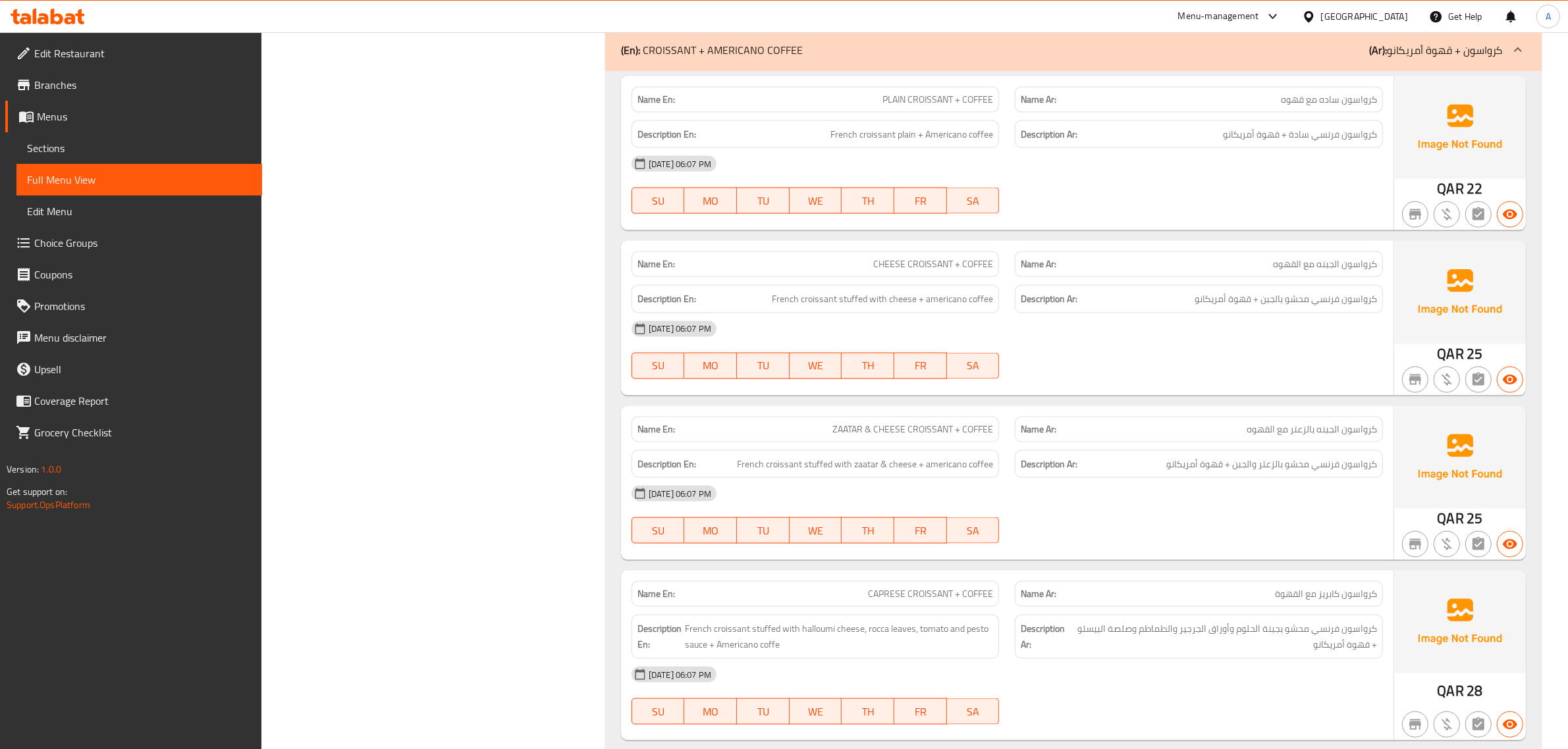
scroll to position [2468, 0]
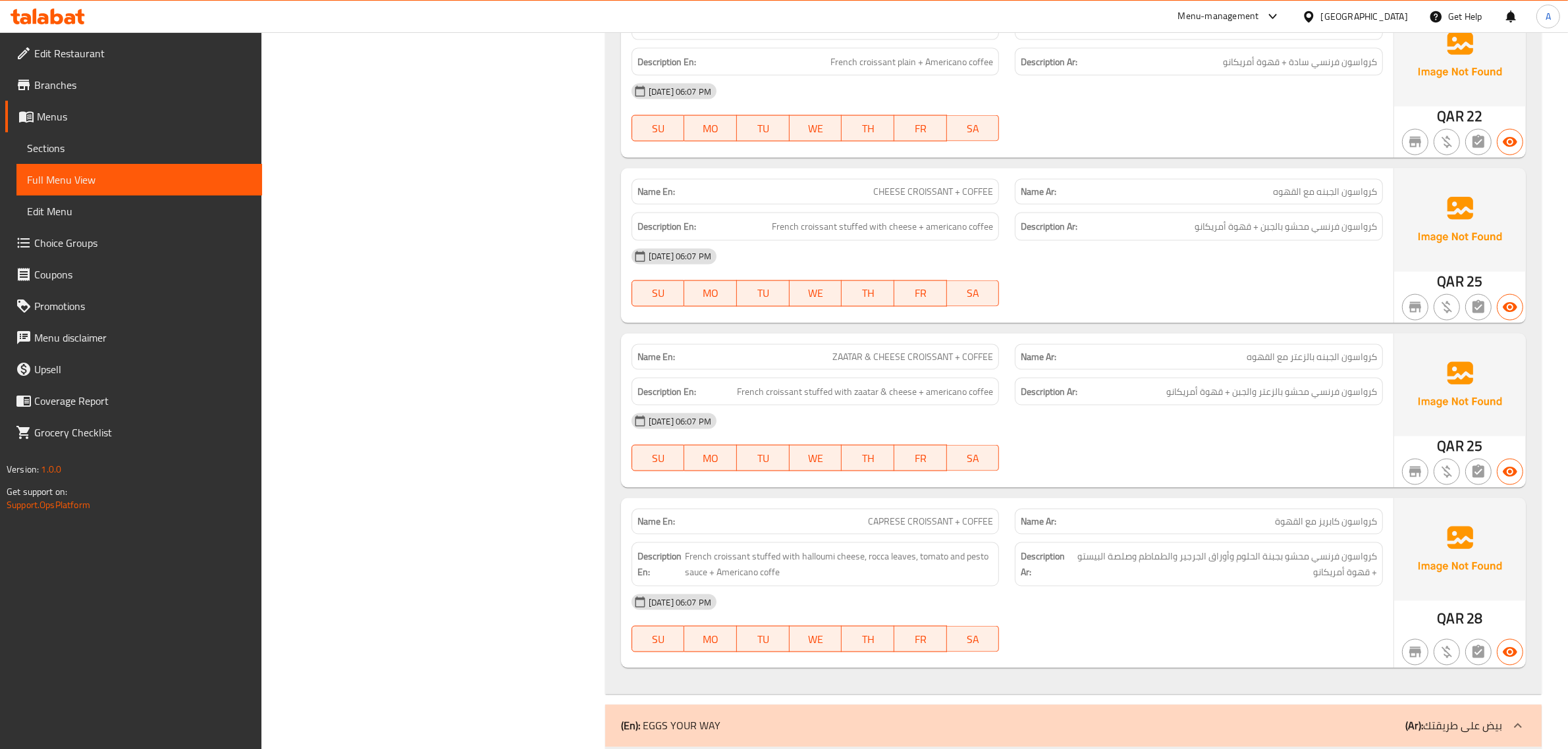
click at [1081, 405] on div "29-09-2025 06:07 PM" at bounding box center [1007, 421] width 767 height 32
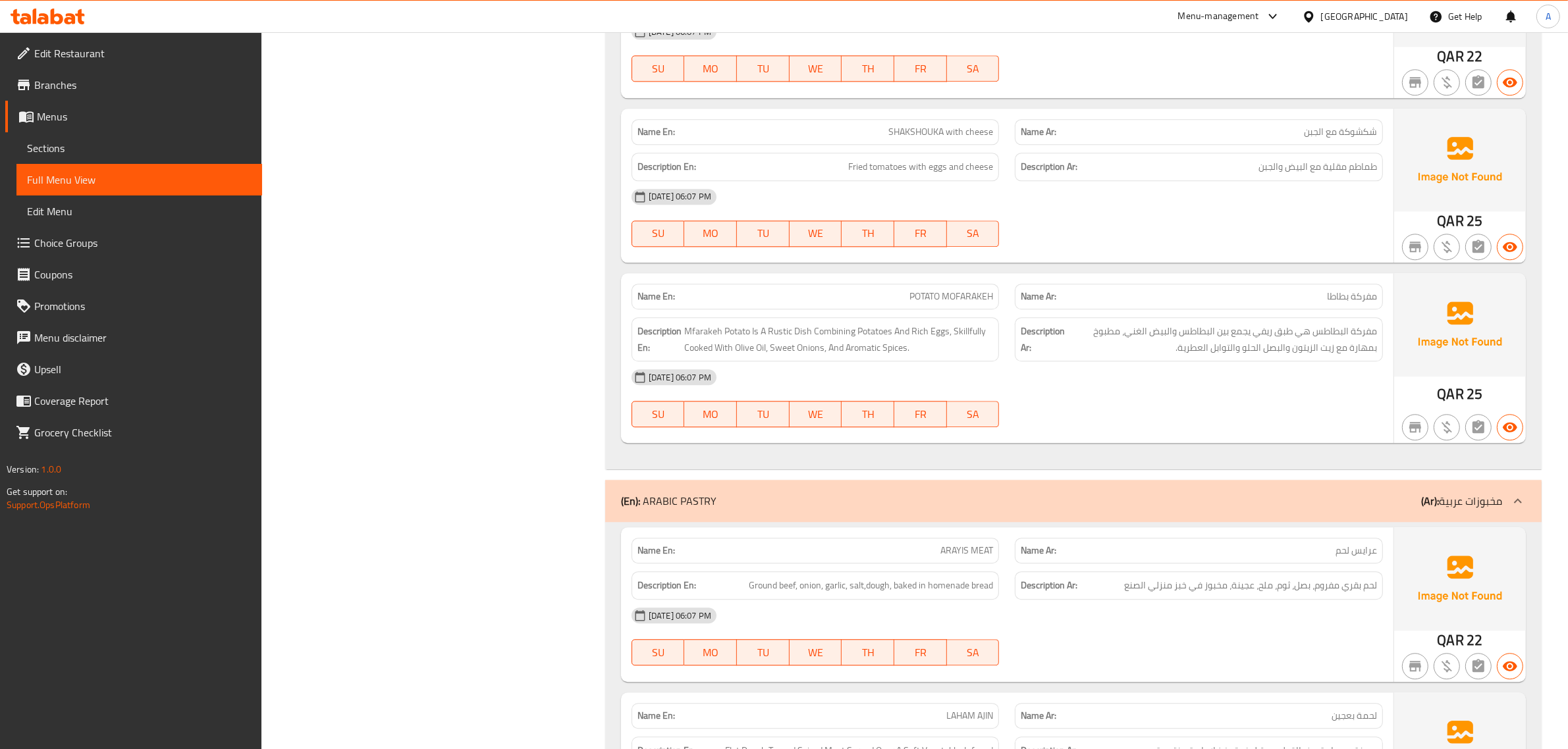
scroll to position [4114, 0]
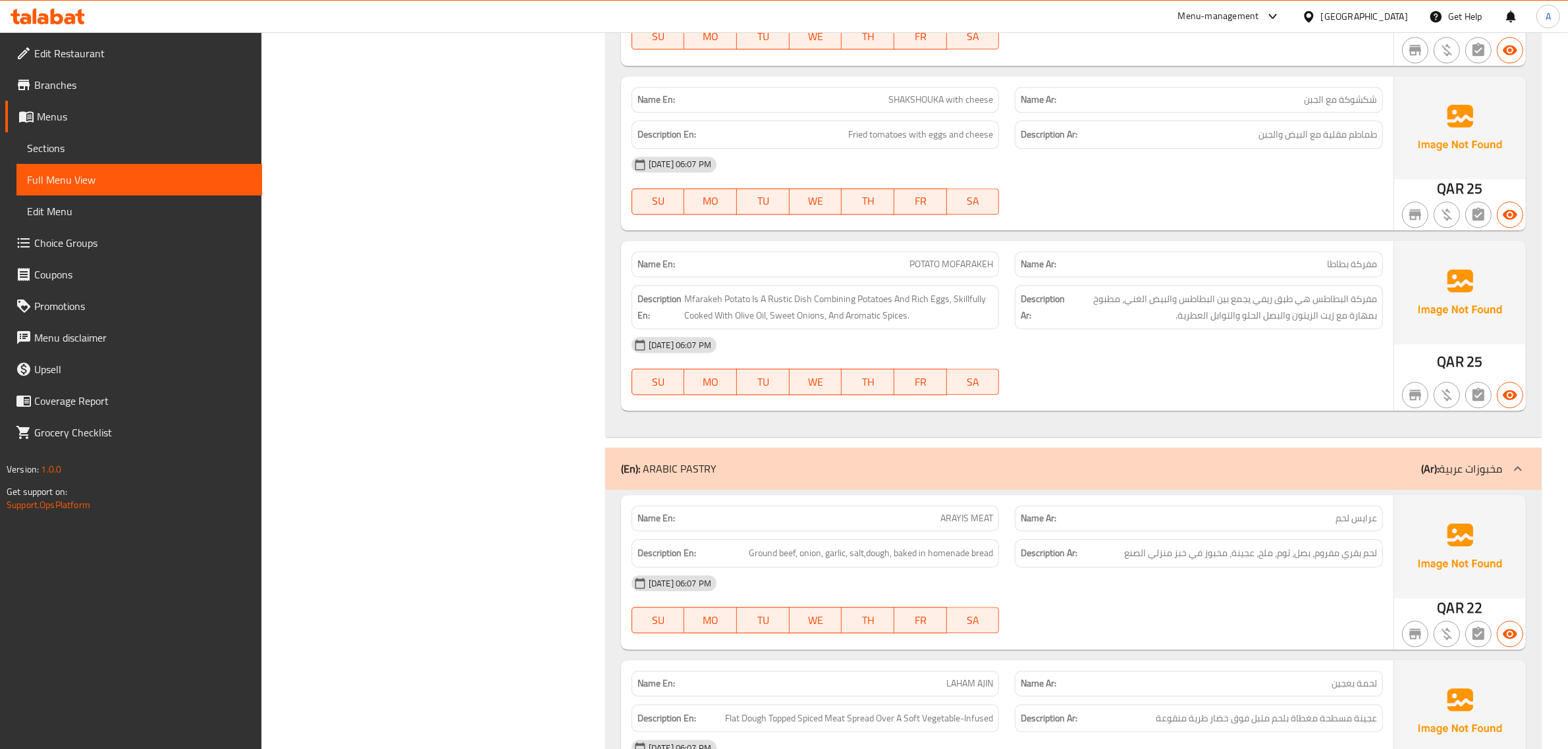
click at [1033, 295] on strong "Description Ar:" at bounding box center [1042, 306] width 44 height 33
click at [1003, 277] on div "Description En: Mfarakeh Potato Is A Rustic Dish Combining Potatoes And Rich Eg…" at bounding box center [815, 306] width 384 height 60
click at [955, 291] on span "Mfarakeh Potato Is A Rustic Dish Combining Potatoes And Rich Eggs, Skillfully C…" at bounding box center [839, 306] width 310 height 33
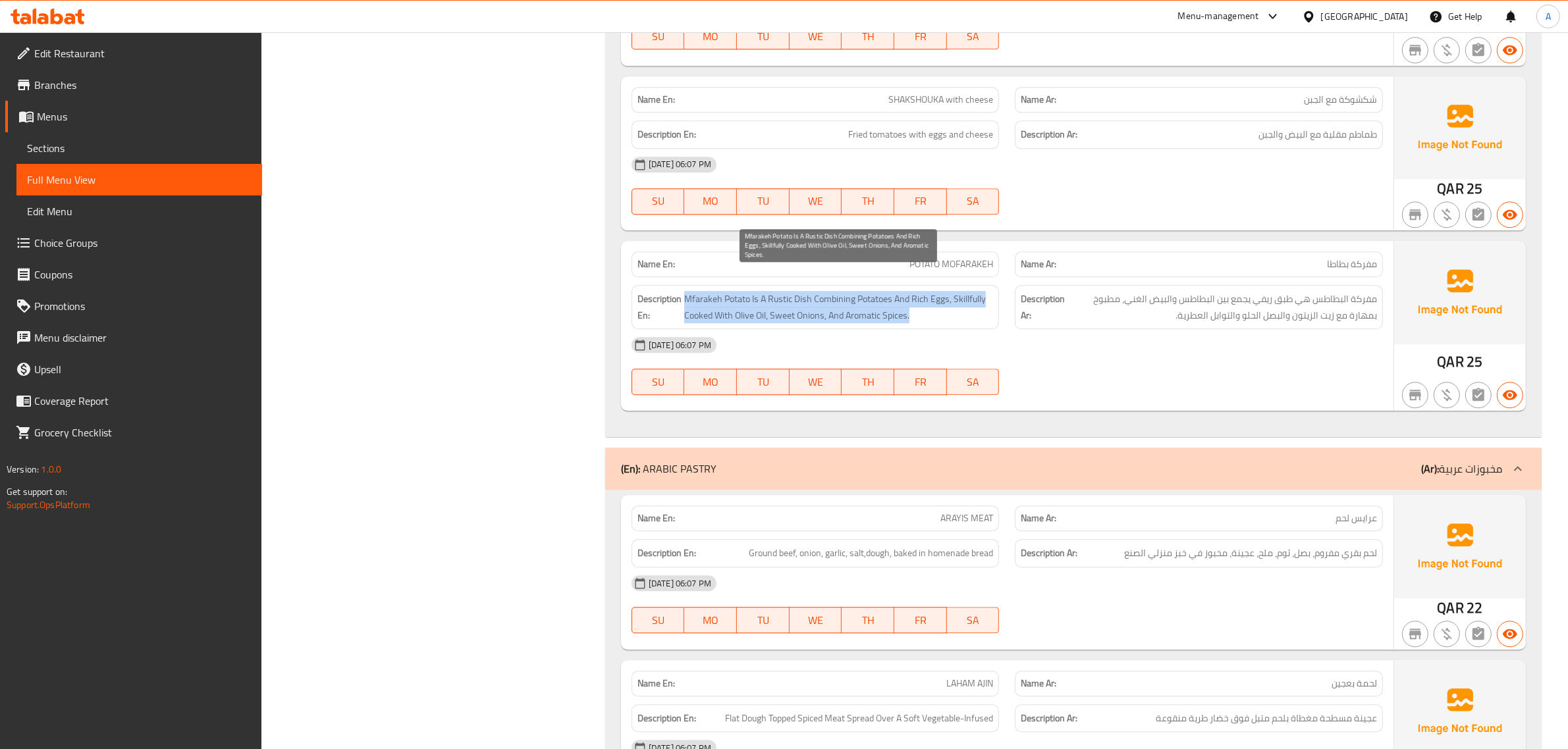
click at [955, 291] on span "Mfarakeh Potato Is A Rustic Dish Combining Potatoes And Rich Eggs, Skillfully C…" at bounding box center [839, 306] width 310 height 33
click at [995, 288] on div "Description En: Mfarakeh Potato Is A Rustic Dish Combining Potatoes And Rich Eg…" at bounding box center [815, 306] width 368 height 44
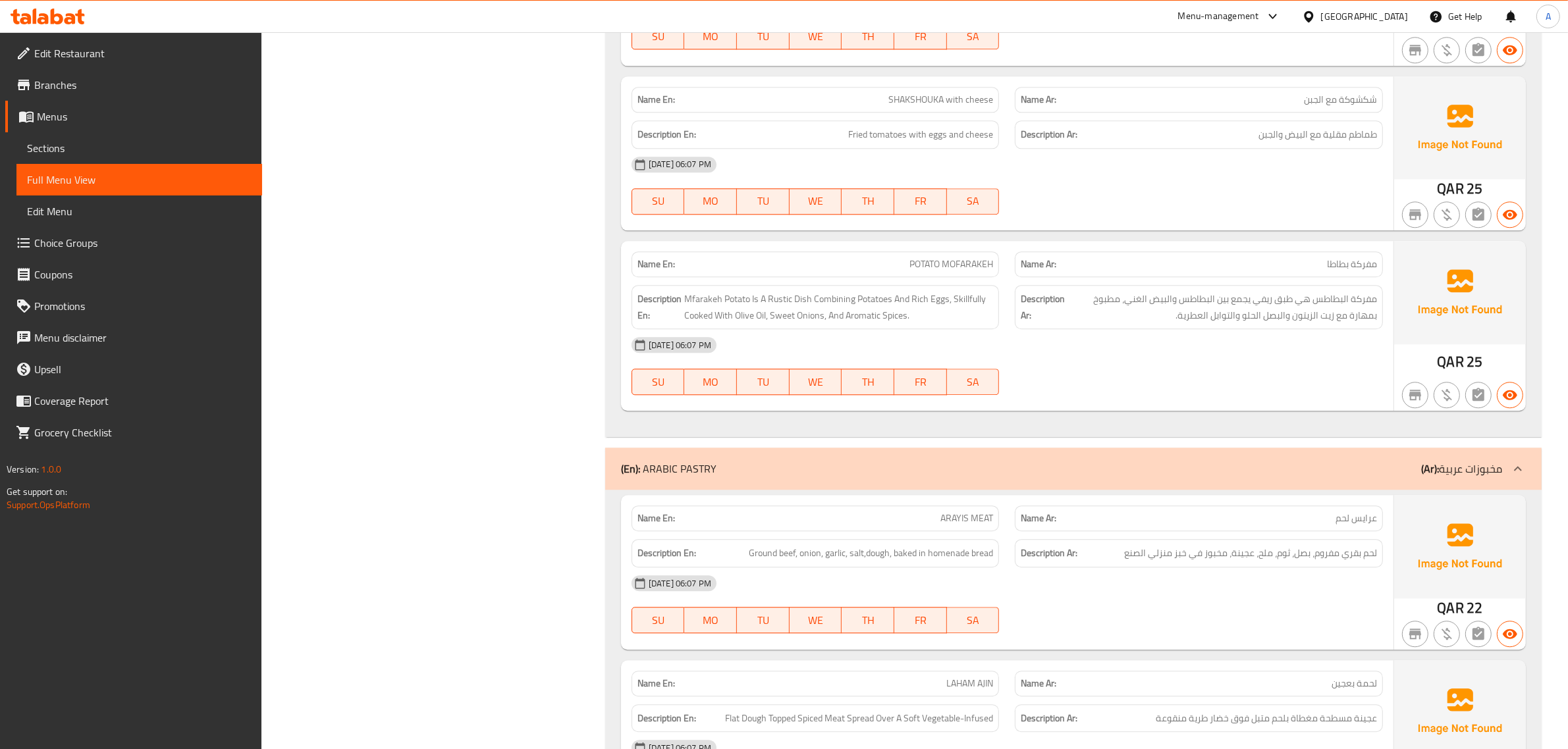
click at [1051, 291] on strong "Description Ar:" at bounding box center [1042, 306] width 44 height 33
click at [1115, 291] on span "مفركة البطاطس هي طبق ريفي يجمع بين البطاطس والبيض الغني، مطبوخ بمهارة مع زيت ال…" at bounding box center [1223, 306] width 310 height 33
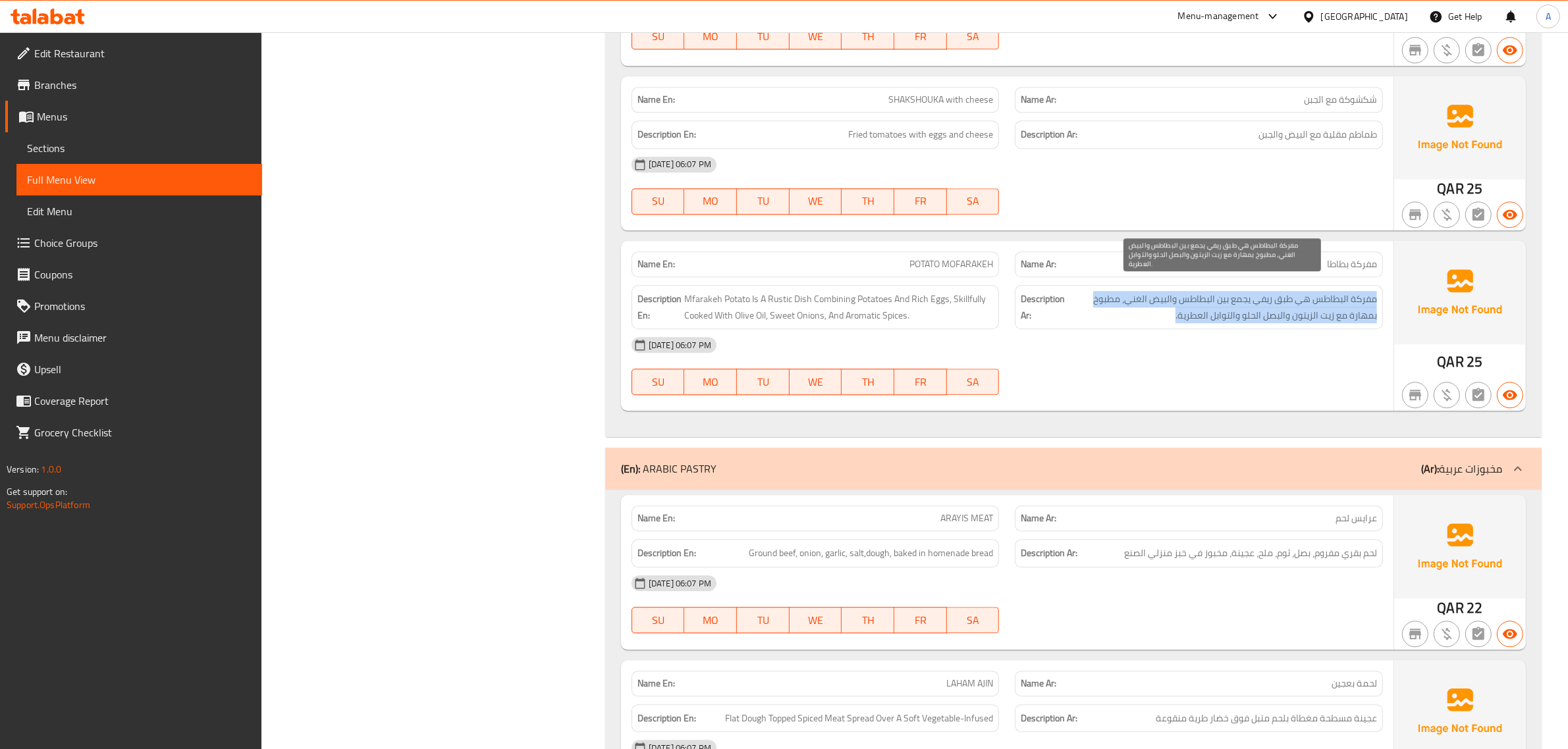
click at [1115, 291] on span "مفركة البطاطس هي طبق ريفي يجمع بين البطاطس والبيض الغني، مطبوخ بمهارة مع زيت ال…" at bounding box center [1223, 306] width 310 height 33
click at [1135, 329] on div "29-09-2025 06:07 PM" at bounding box center [1007, 345] width 767 height 32
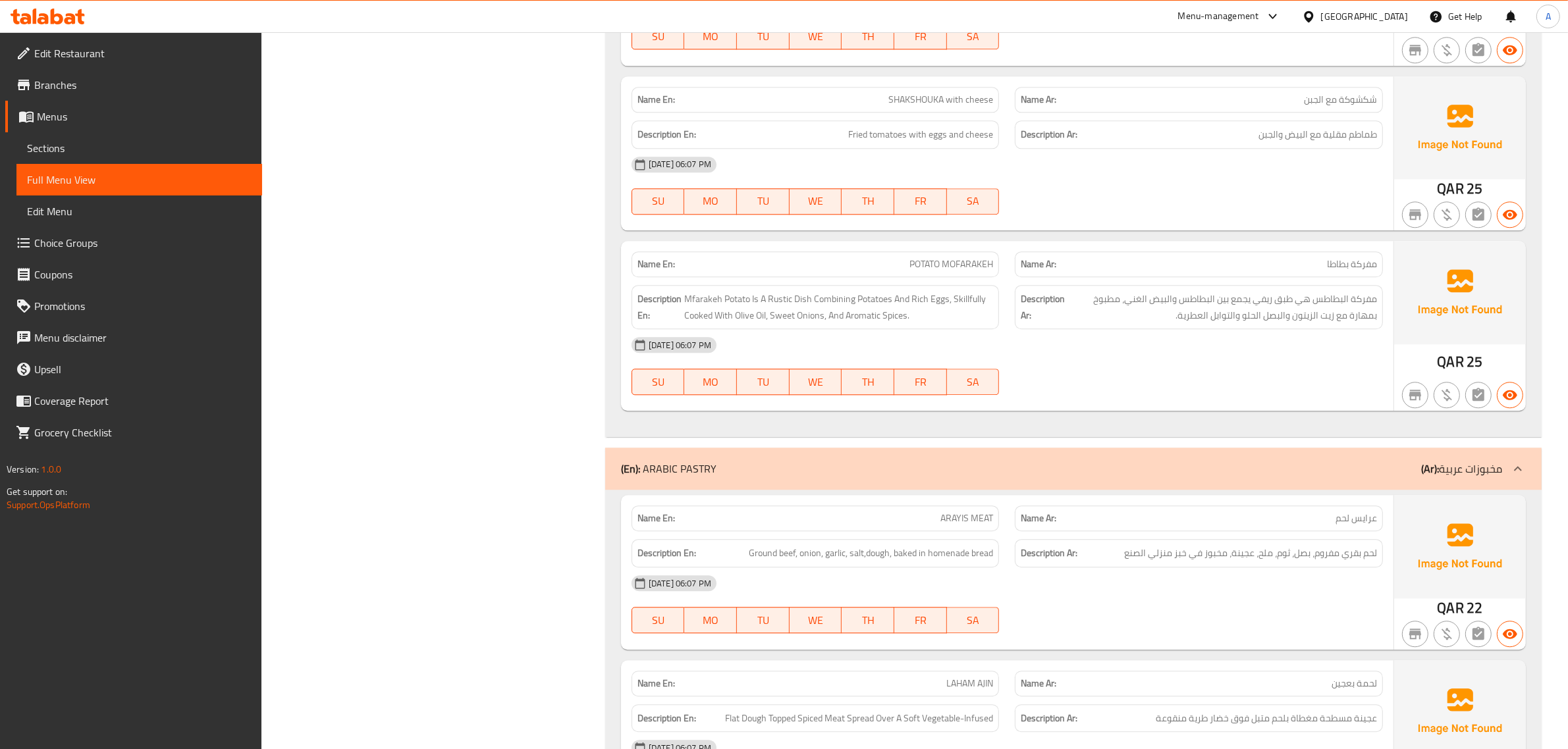
click at [1134, 329] on div "29-09-2025 06:07 PM" at bounding box center [1007, 345] width 767 height 32
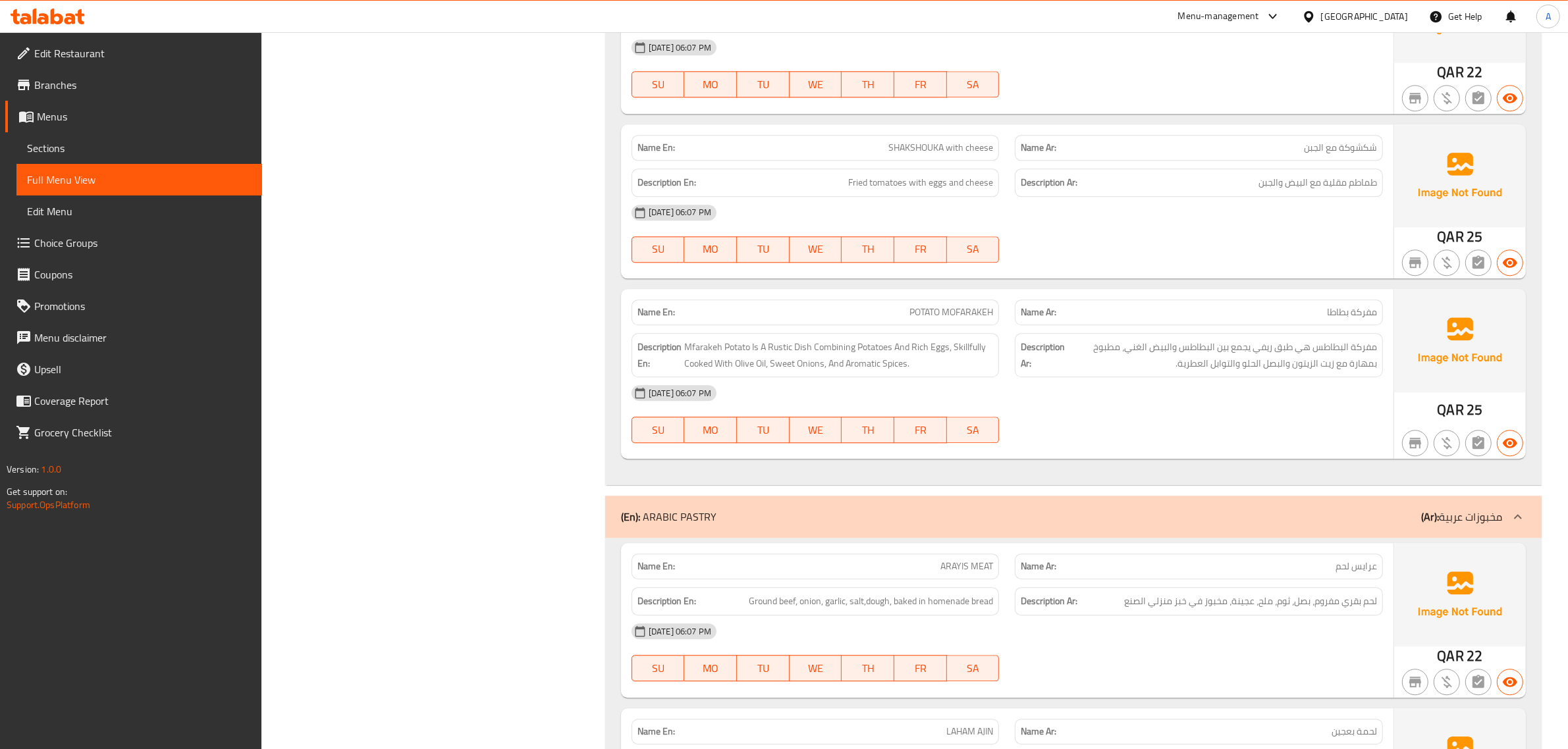
scroll to position [3949, 0]
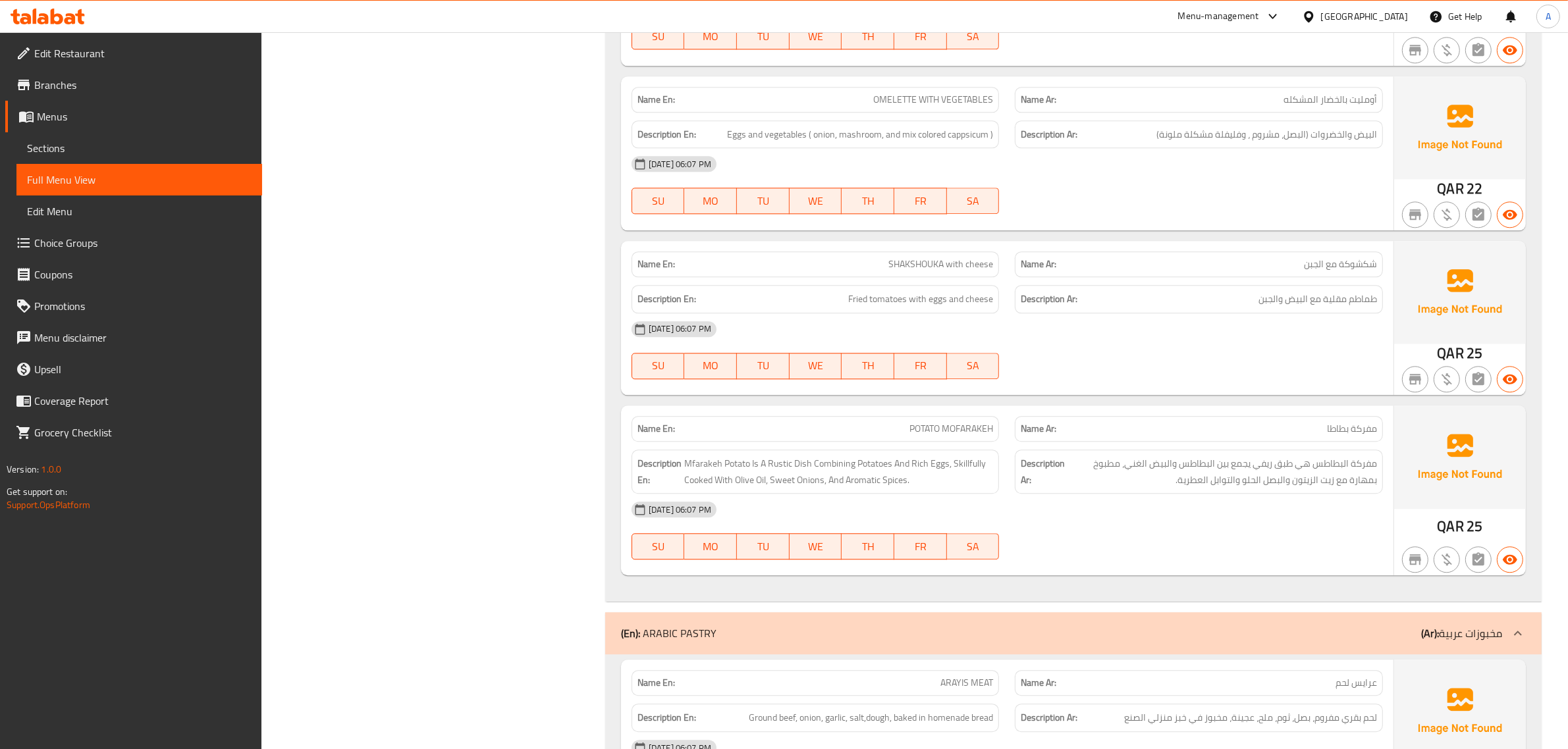
click at [1009, 372] on div "Name En: SHAKSHOUKA with cheese Name Ar: شكشوكة مع الجبن Description En: Fried …" at bounding box center [1007, 317] width 772 height 154
click at [1011, 442] on div "Description Ar: مفركة البطاطس هي طبق ريفي يجمع بين البطاطس والبيض الغني، مطبوخ …" at bounding box center [1198, 471] width 384 height 60
click at [1256, 494] on div "29-09-2025 06:07 PM" at bounding box center [1007, 510] width 767 height 32
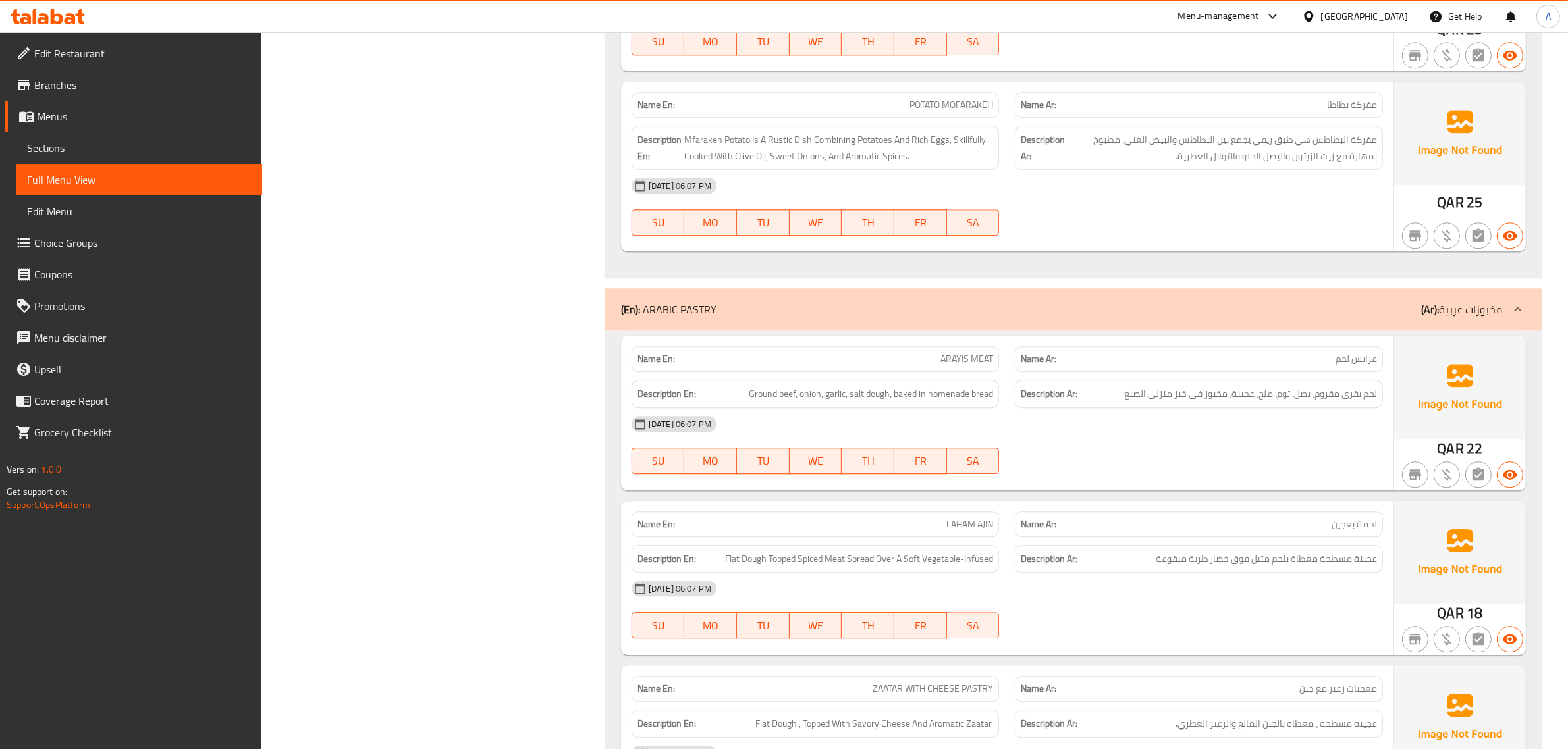
scroll to position [4278, 0]
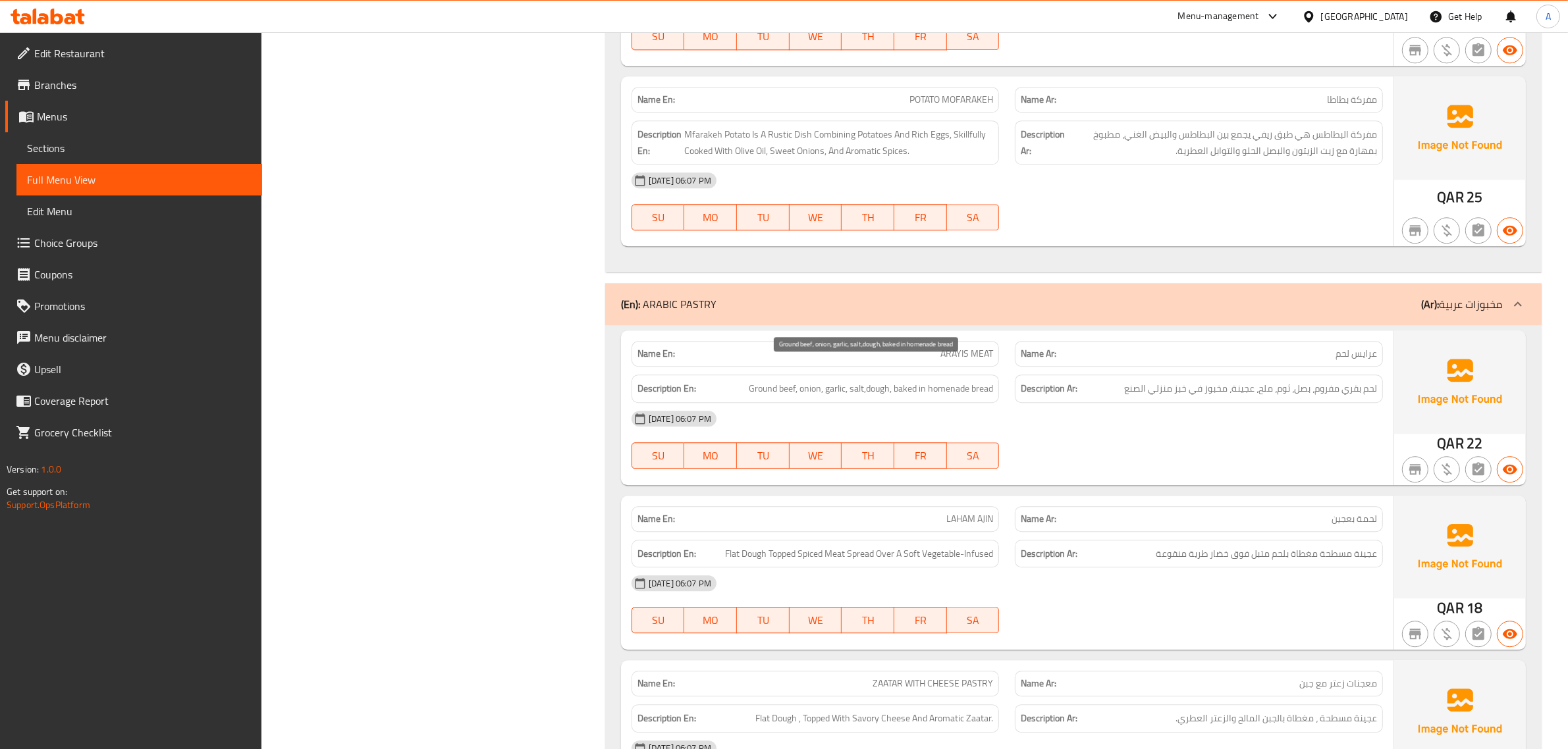
click at [912, 380] on span "Ground beef, onion, garlic, salt,dough, baked in homenade bread" at bounding box center [871, 388] width 245 height 17
click at [1039, 380] on strong "Description Ar:" at bounding box center [1048, 388] width 56 height 17
click at [470, 267] on div "Filter Branches Branches Popular filters Free items Branch specific items Has c…" at bounding box center [439, 14] width 318 height 8245
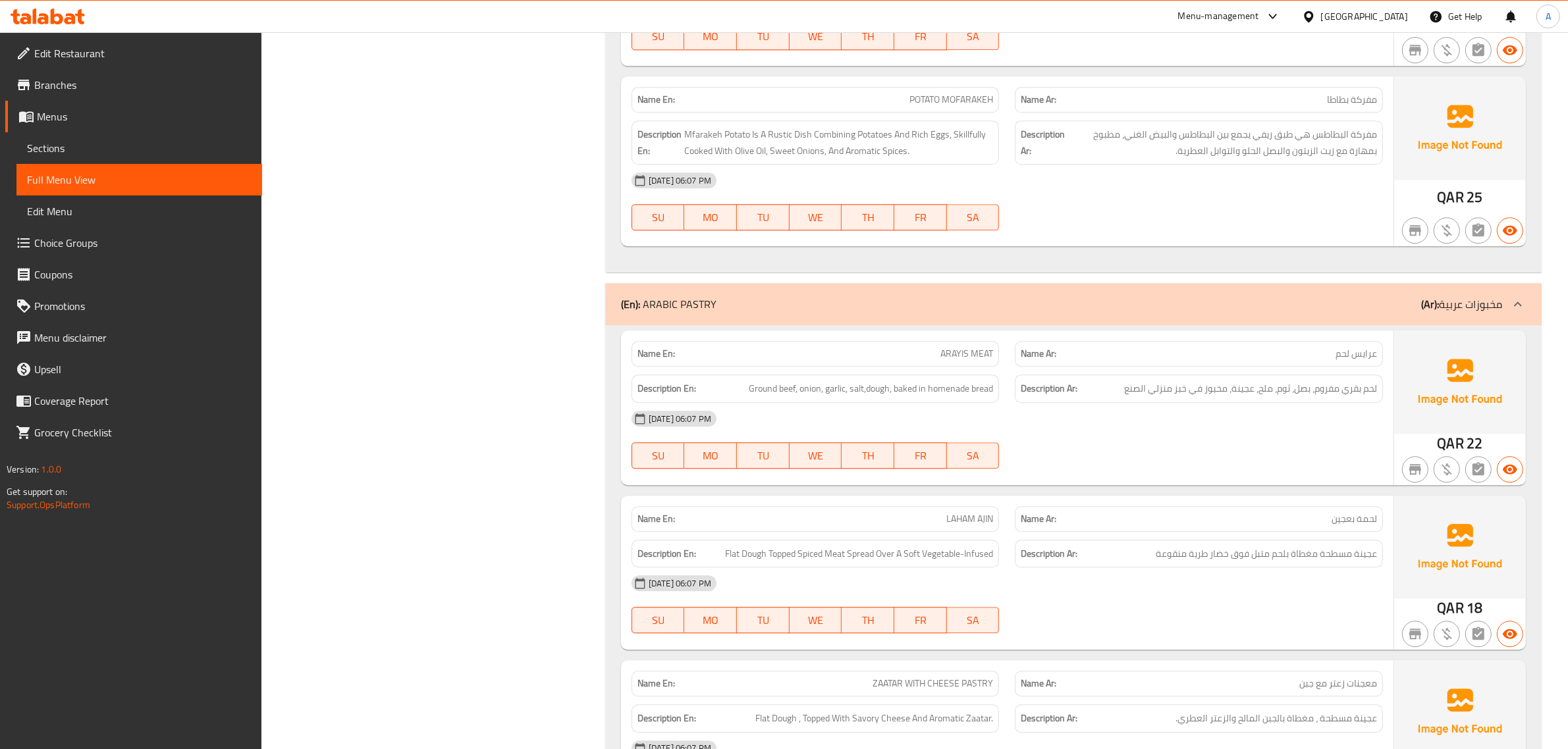
click at [495, 399] on div "Filter Branches Branches Popular filters Free items Branch specific items Has c…" at bounding box center [439, 14] width 318 height 8245
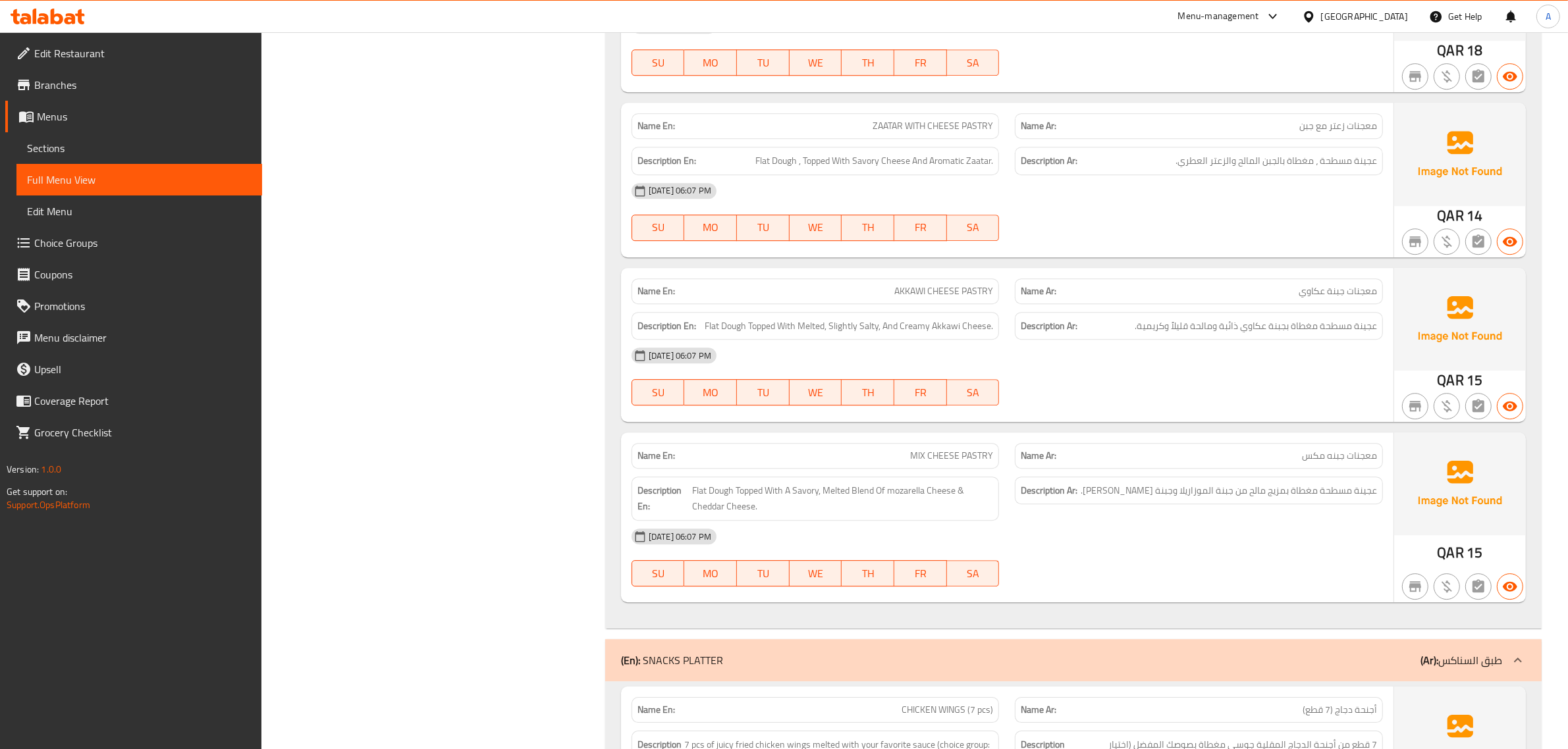
scroll to position [4715, 0]
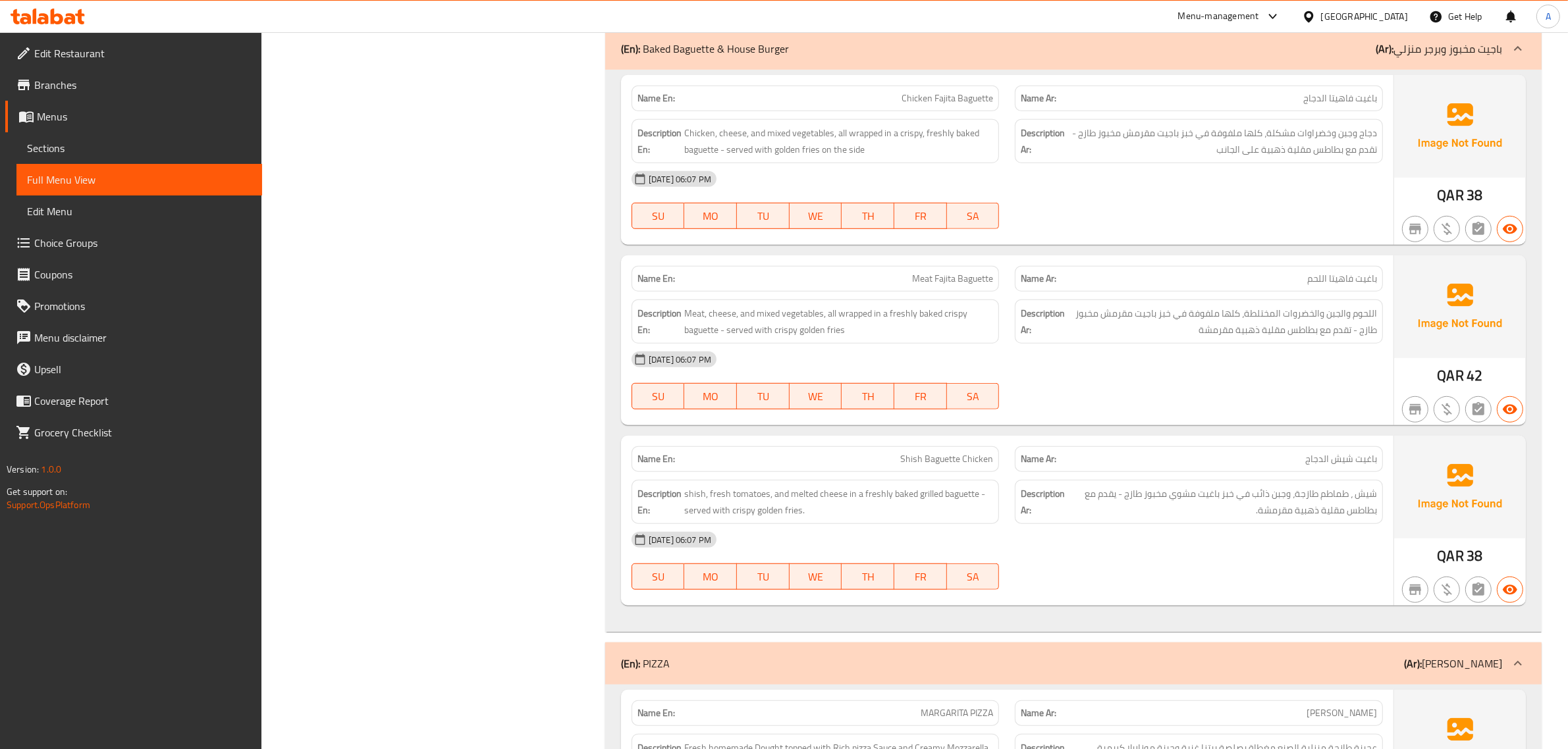
scroll to position [7676, 0]
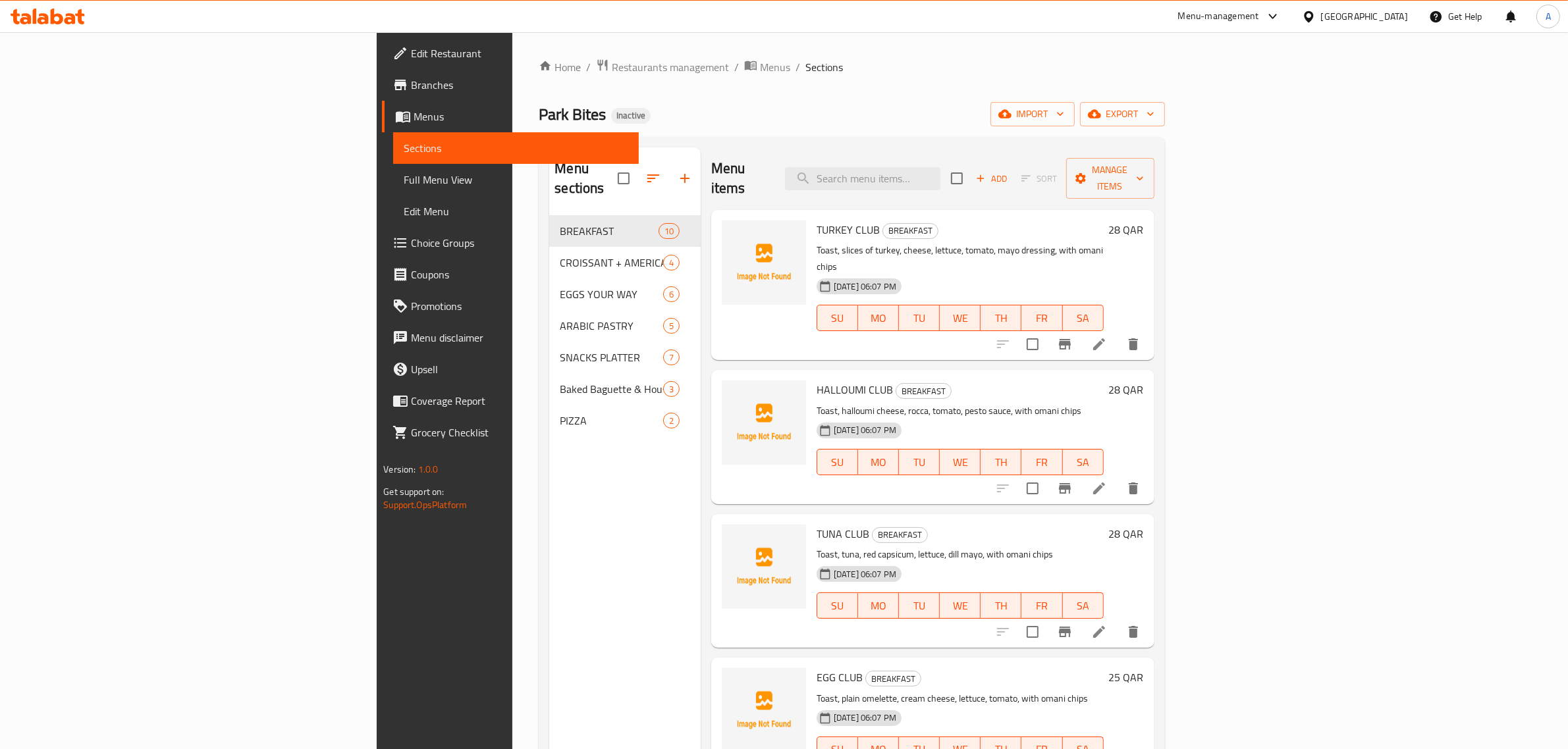
click at [702, 91] on div "Home / Restaurants management / Menus / Sections Park Bites Inactive import exp…" at bounding box center [851, 482] width 625 height 849
drag, startPoint x: 790, startPoint y: 53, endPoint x: 913, endPoint y: 58, distance: 123.1
click at [792, 53] on div "Home / Restaurants management / Menus / Sections Park Bites Inactive import exp…" at bounding box center [852, 483] width 678 height 901
click at [538, 80] on div "Home / Restaurants management / Menus / Sections Park Bites Inactive import exp…" at bounding box center [851, 482] width 625 height 849
click at [611, 66] on span "Restaurants management" at bounding box center [670, 67] width 117 height 16
